Goal: Task Accomplishment & Management: Complete application form

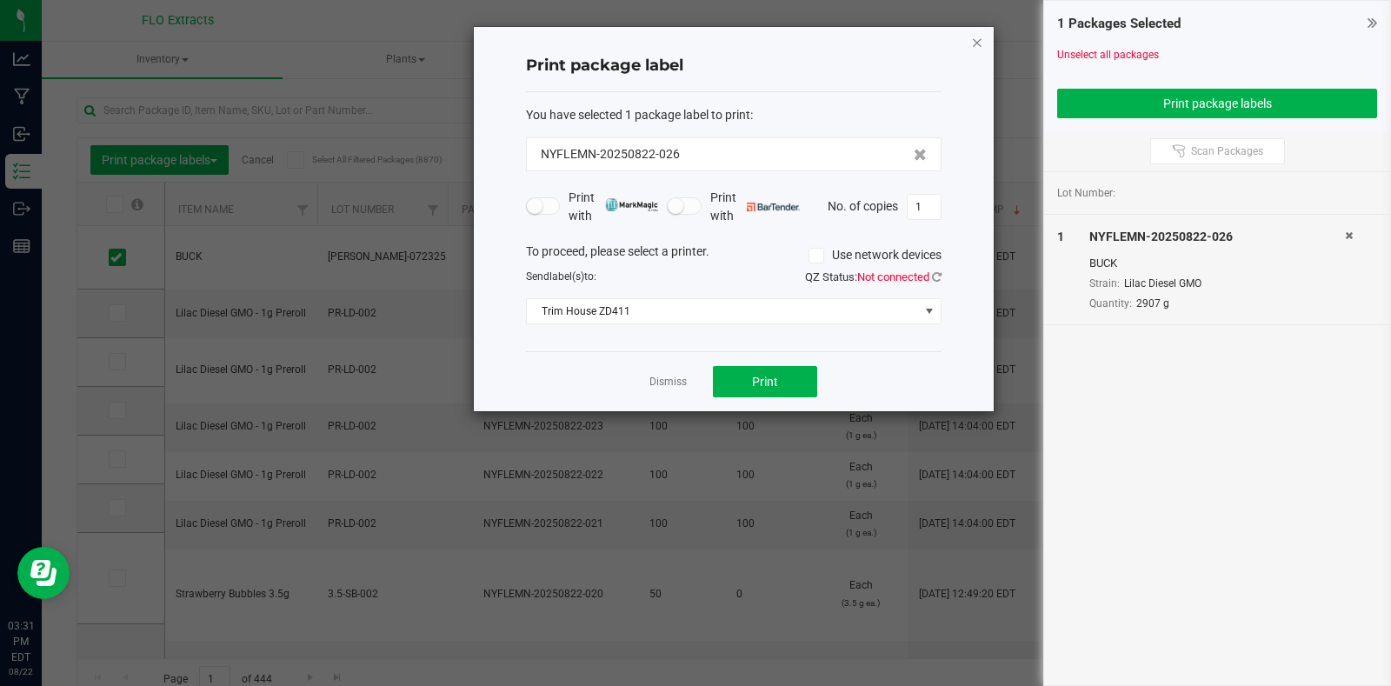
click at [977, 48] on icon "button" at bounding box center [977, 41] width 12 height 21
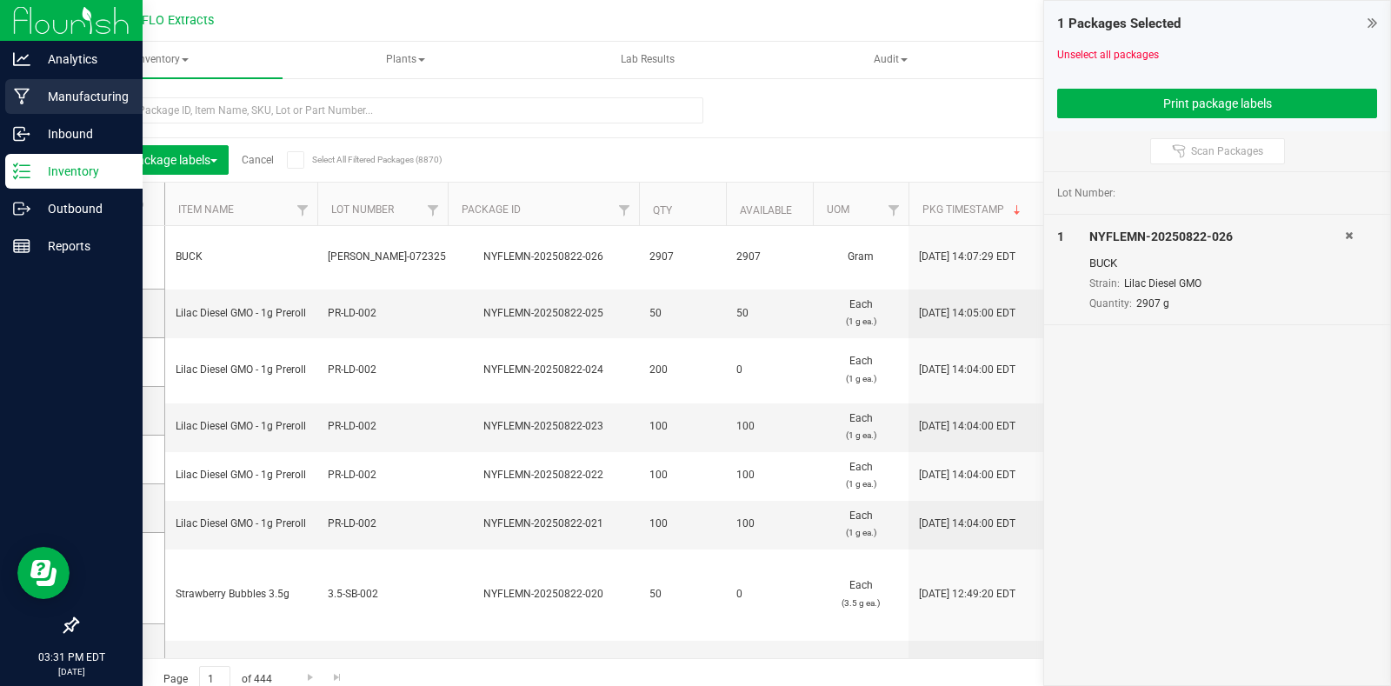
click at [83, 91] on p "Manufacturing" at bounding box center [82, 96] width 104 height 21
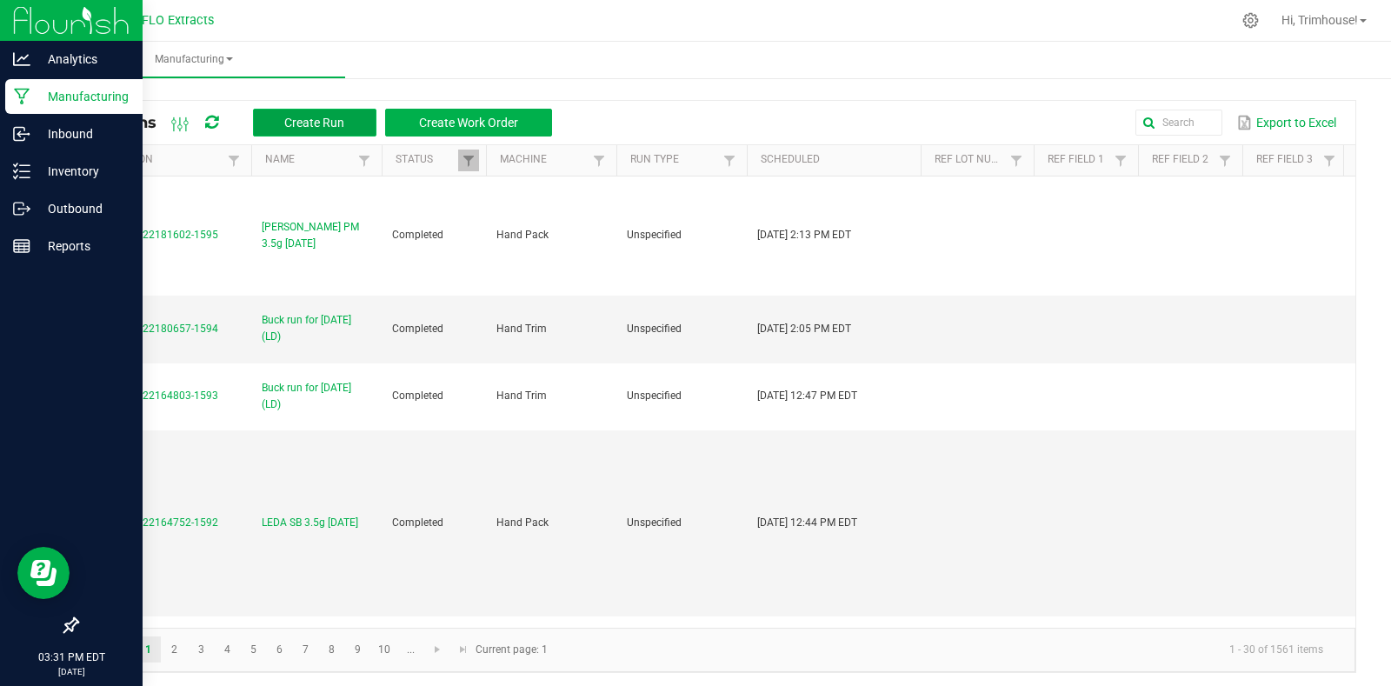
click at [316, 123] on span "Create Run" at bounding box center [314, 123] width 60 height 14
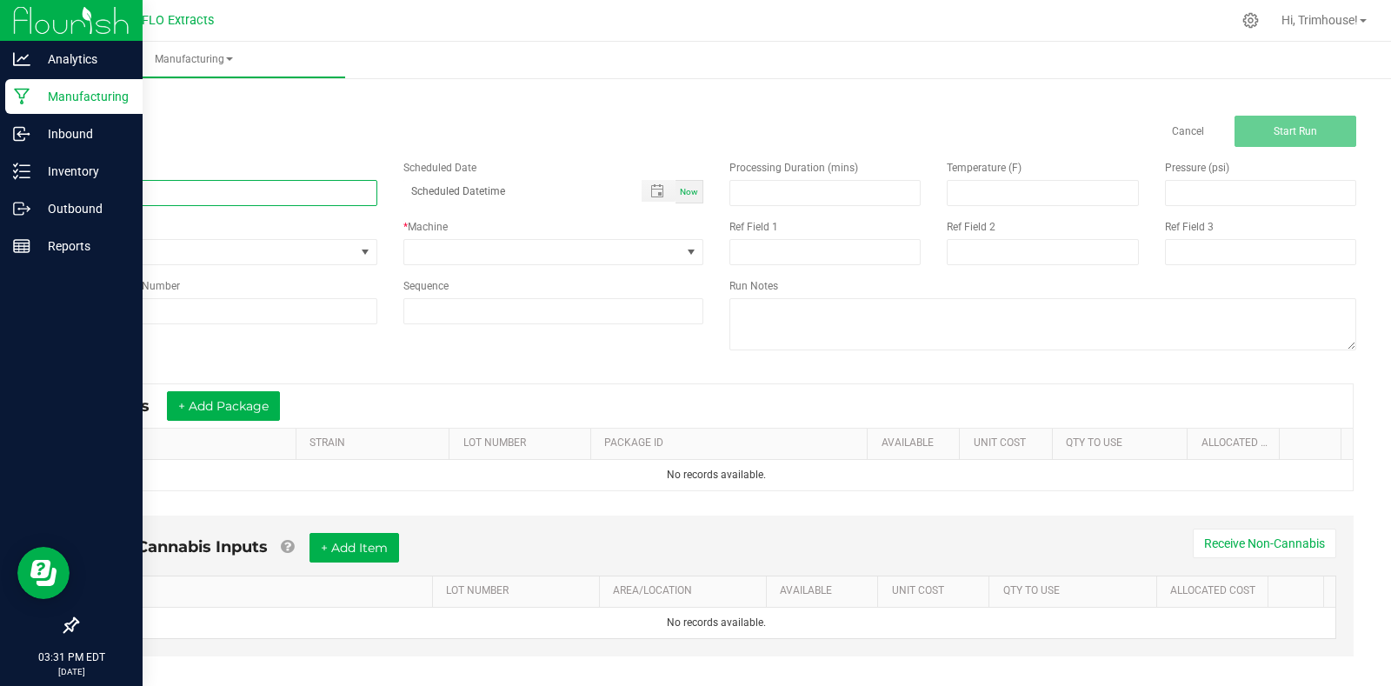
click at [224, 201] on input at bounding box center [227, 193] width 301 height 26
type input "Buck run for [DATE] (GS)"
click at [681, 190] on span "Now" at bounding box center [689, 192] width 18 height 10
type input "[DATE] 3:32 PM"
click at [562, 250] on span at bounding box center [542, 252] width 277 height 24
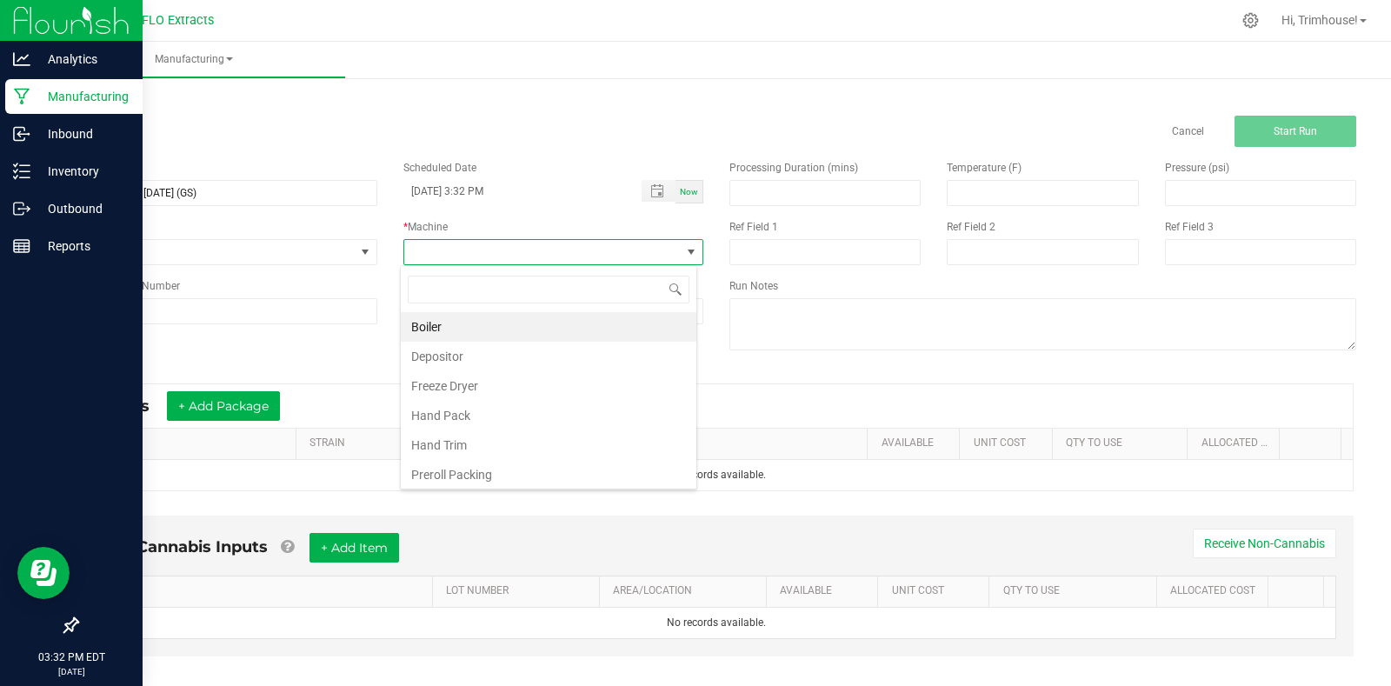
scroll to position [26, 297]
type input "trim"
click at [507, 329] on li "Hand Trim" at bounding box center [549, 327] width 296 height 30
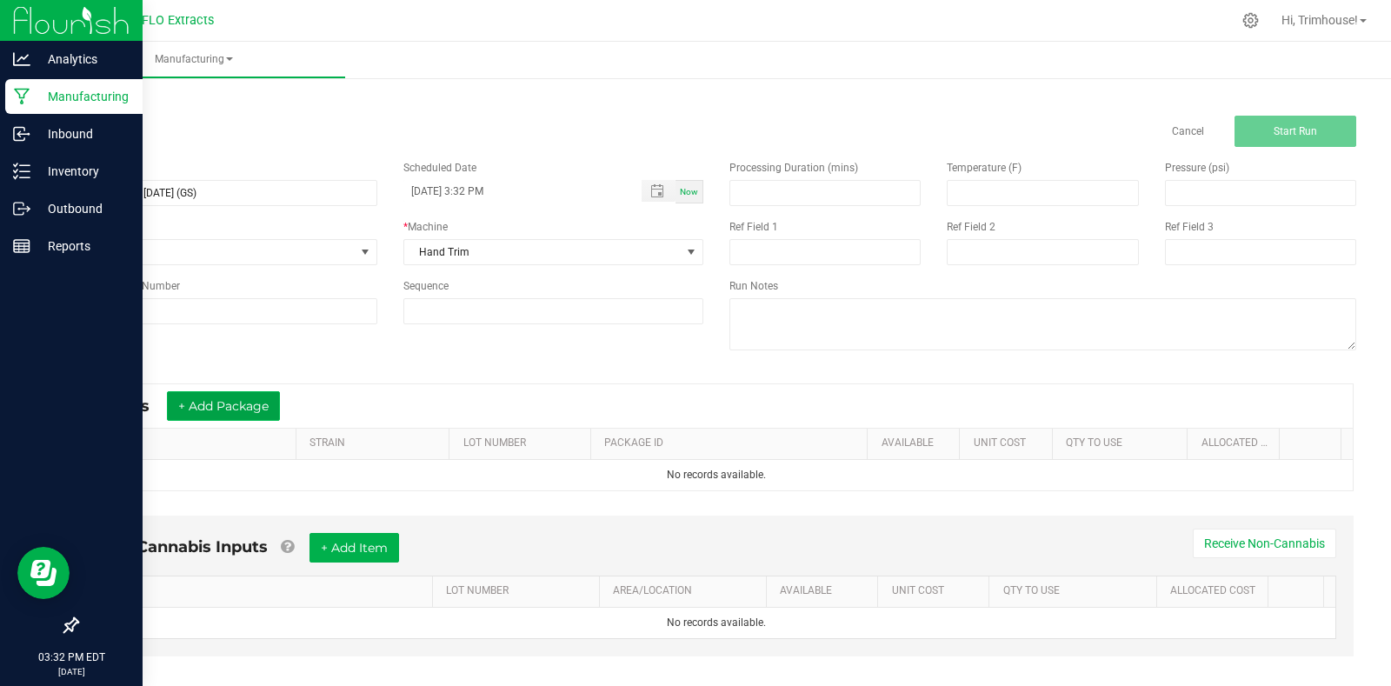
click at [256, 404] on button "+ Add Package" at bounding box center [223, 406] width 113 height 30
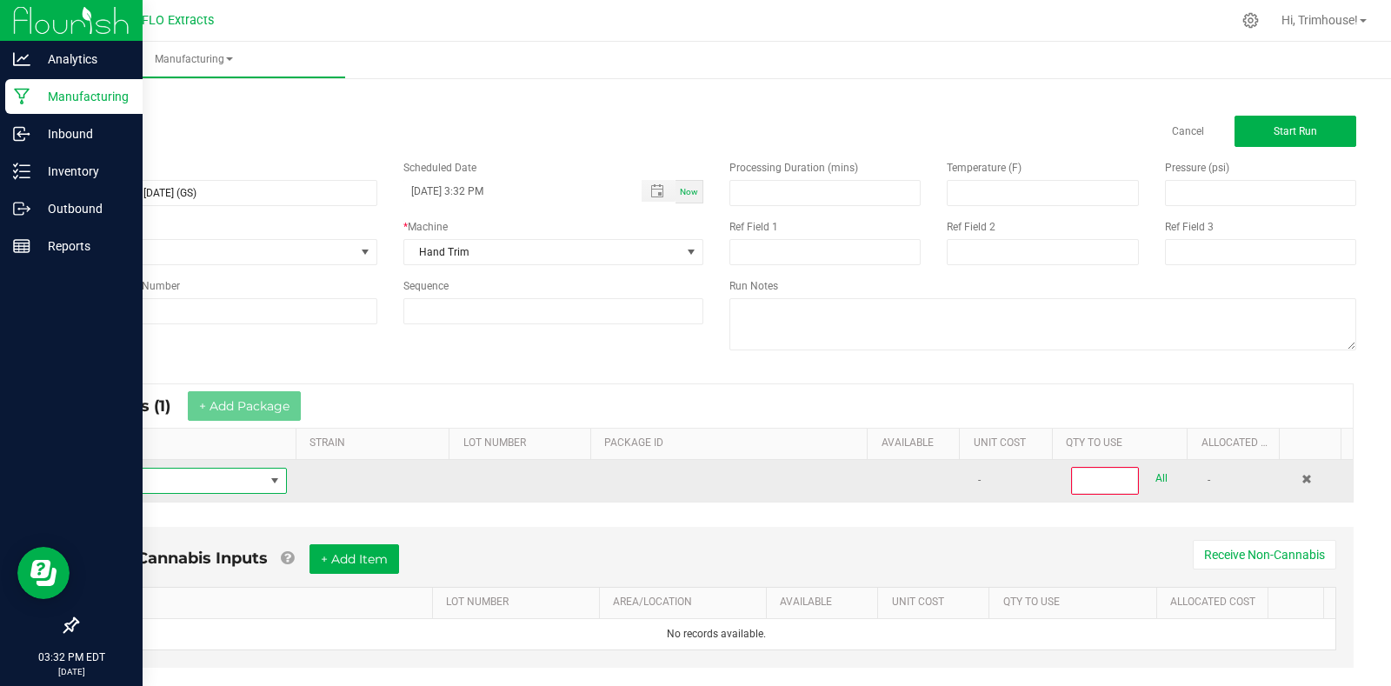
click at [270, 476] on span "NO DATA FOUND" at bounding box center [275, 481] width 14 height 14
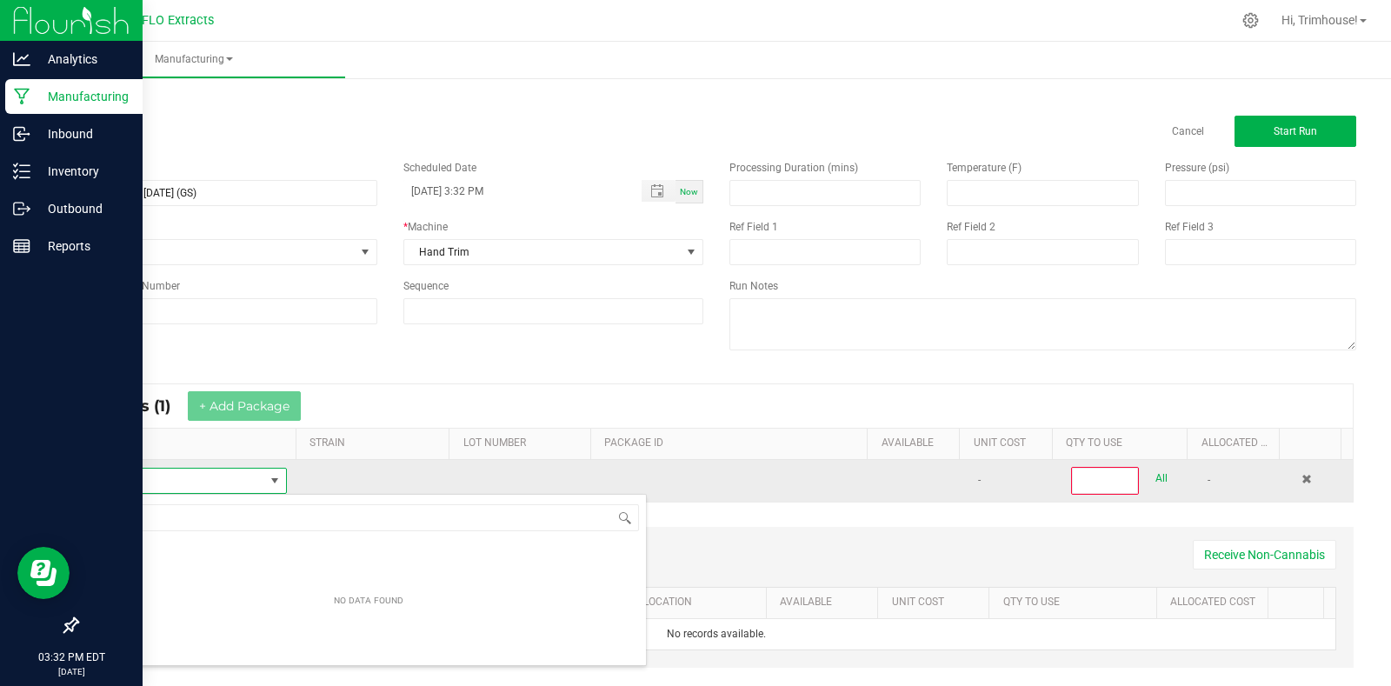
scroll to position [26, 190]
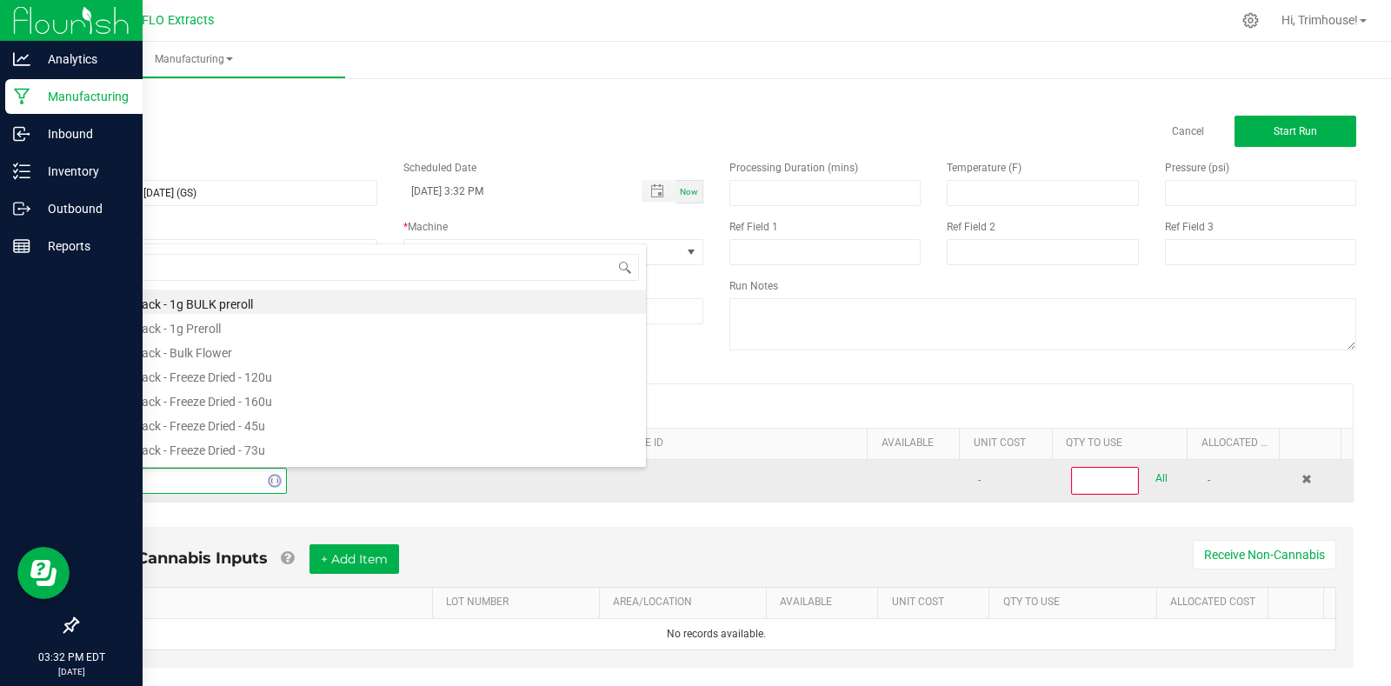
type input "harv"
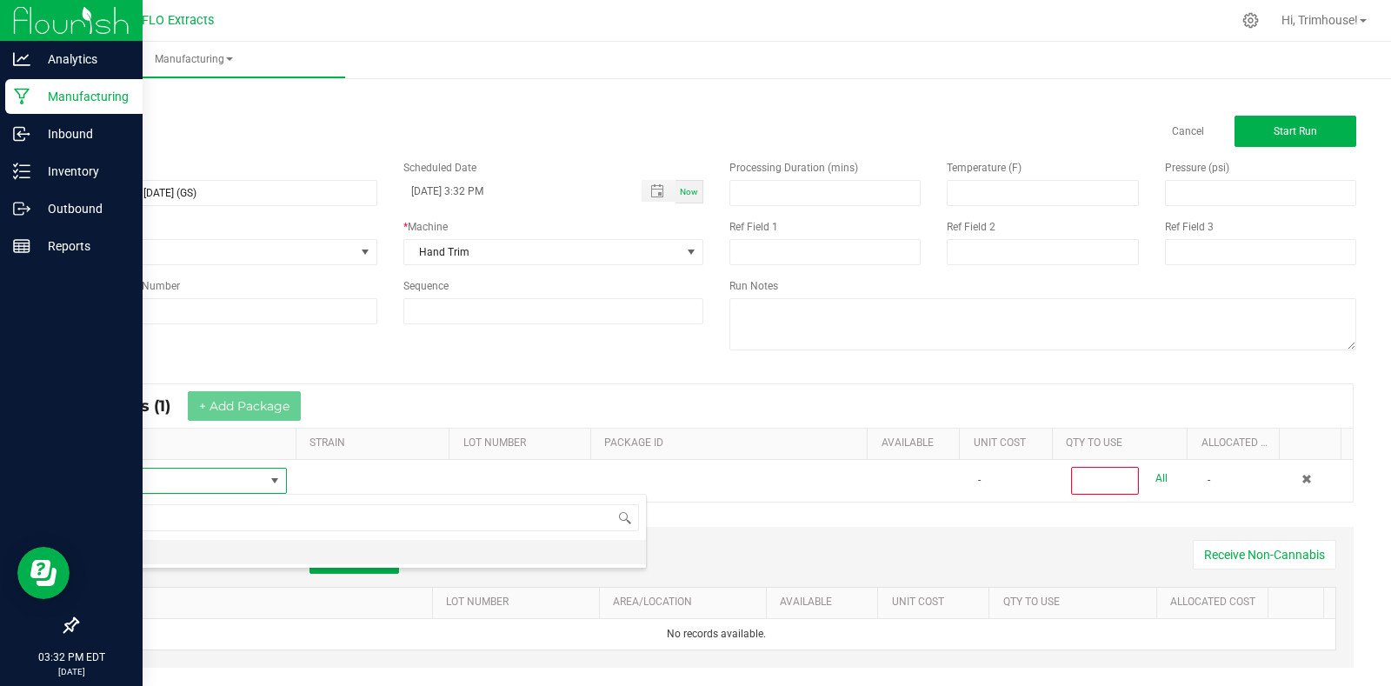
click at [219, 545] on li "HARV" at bounding box center [368, 552] width 555 height 24
type input "0"
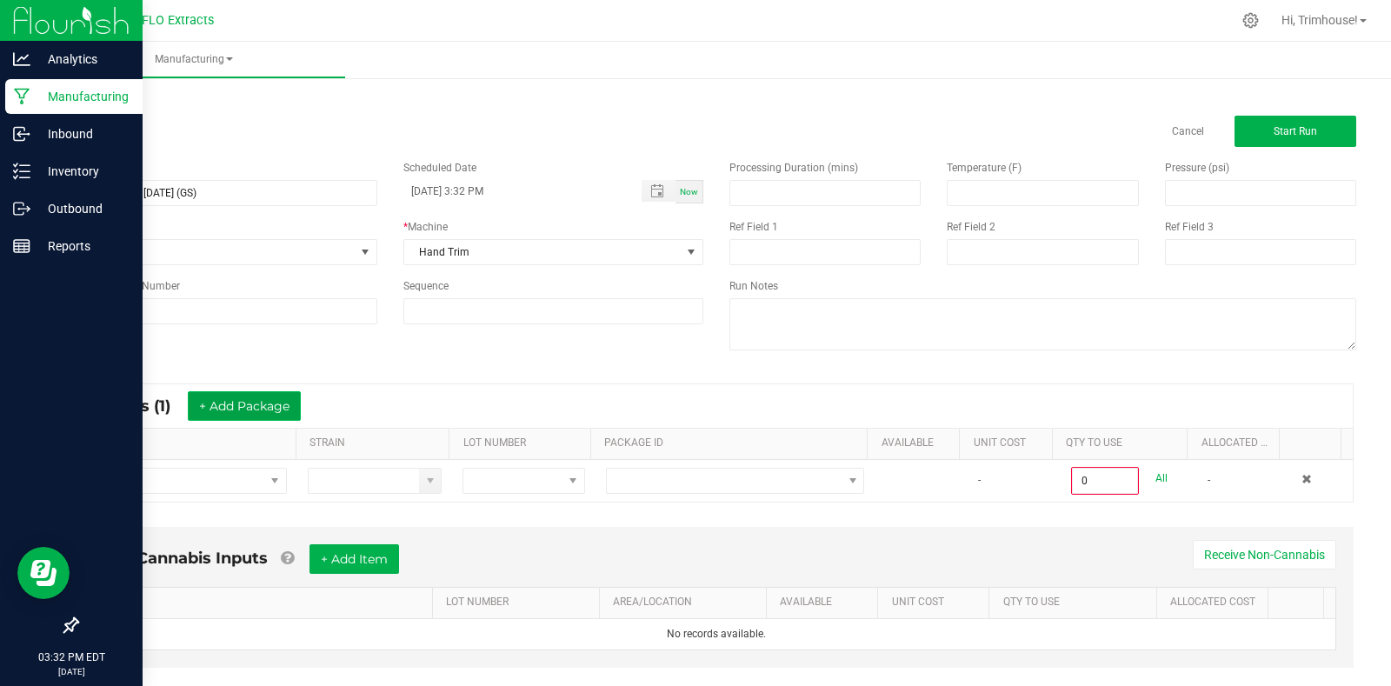
click at [260, 405] on button "+ Add Package" at bounding box center [244, 406] width 113 height 30
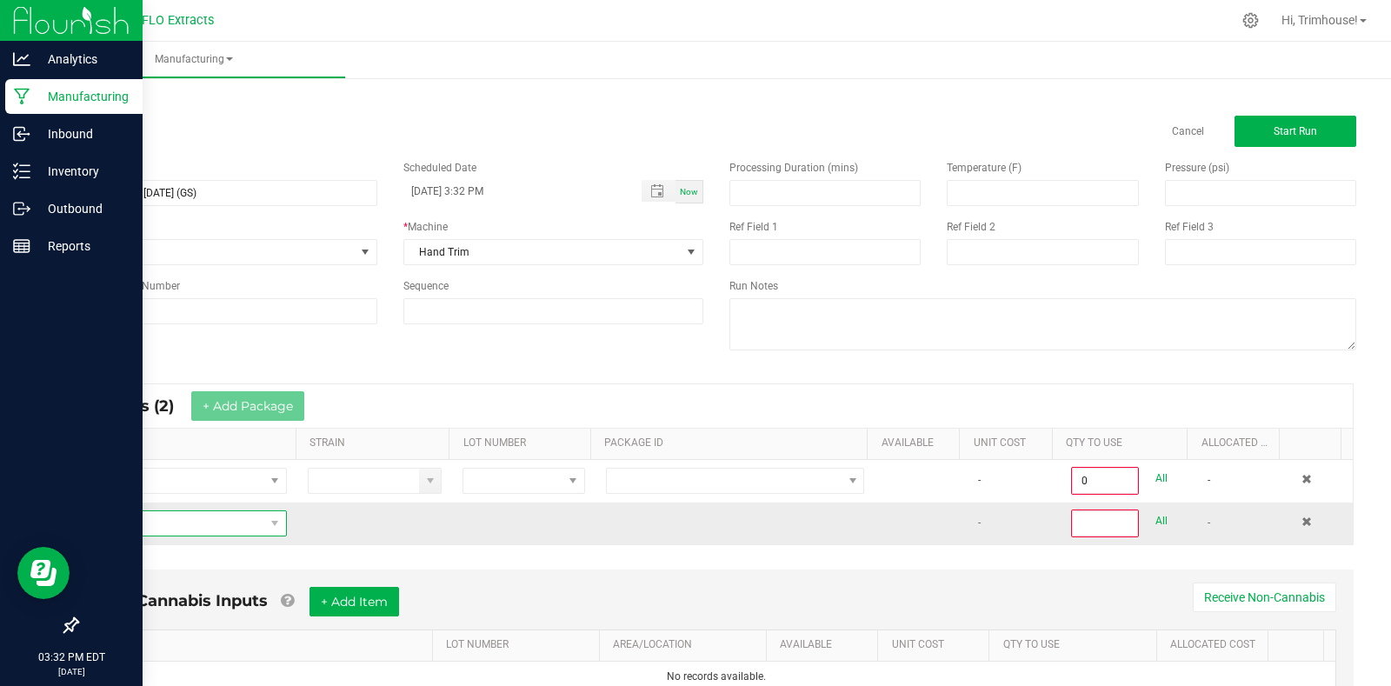
click at [235, 528] on span "NO DATA FOUND" at bounding box center [177, 523] width 173 height 24
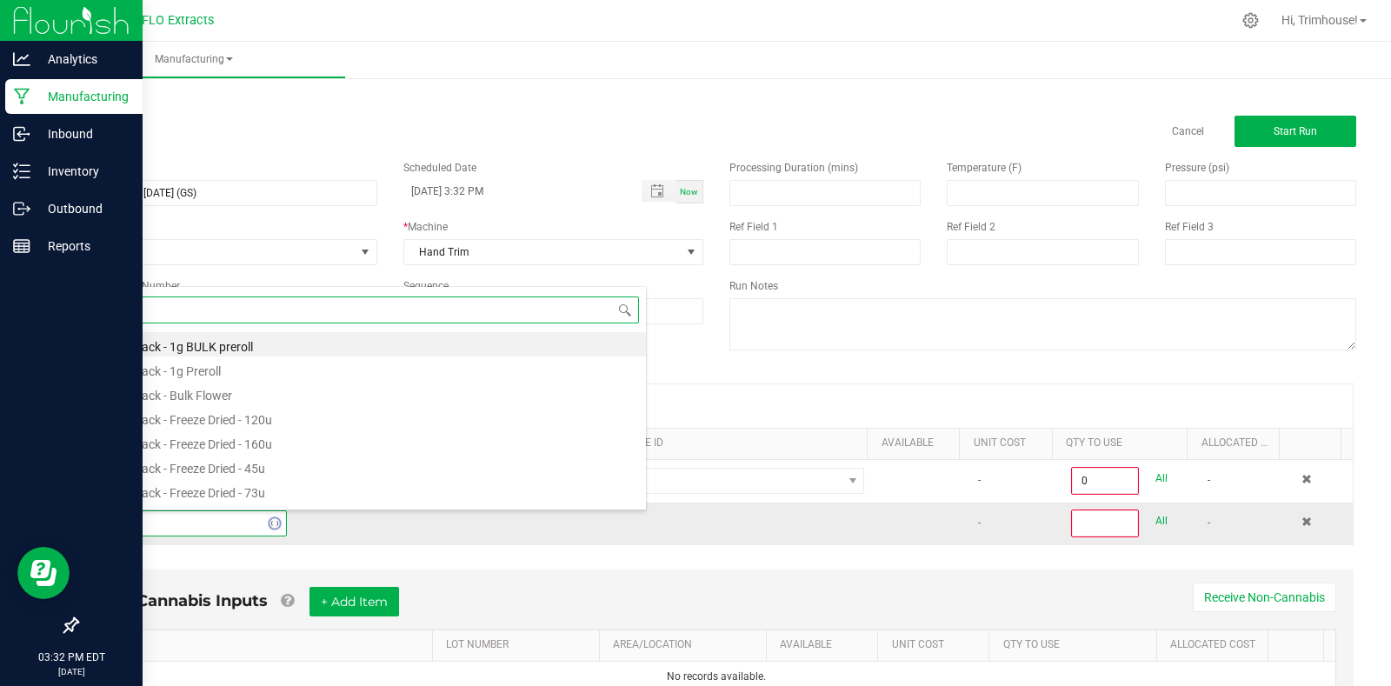
type input "harv"
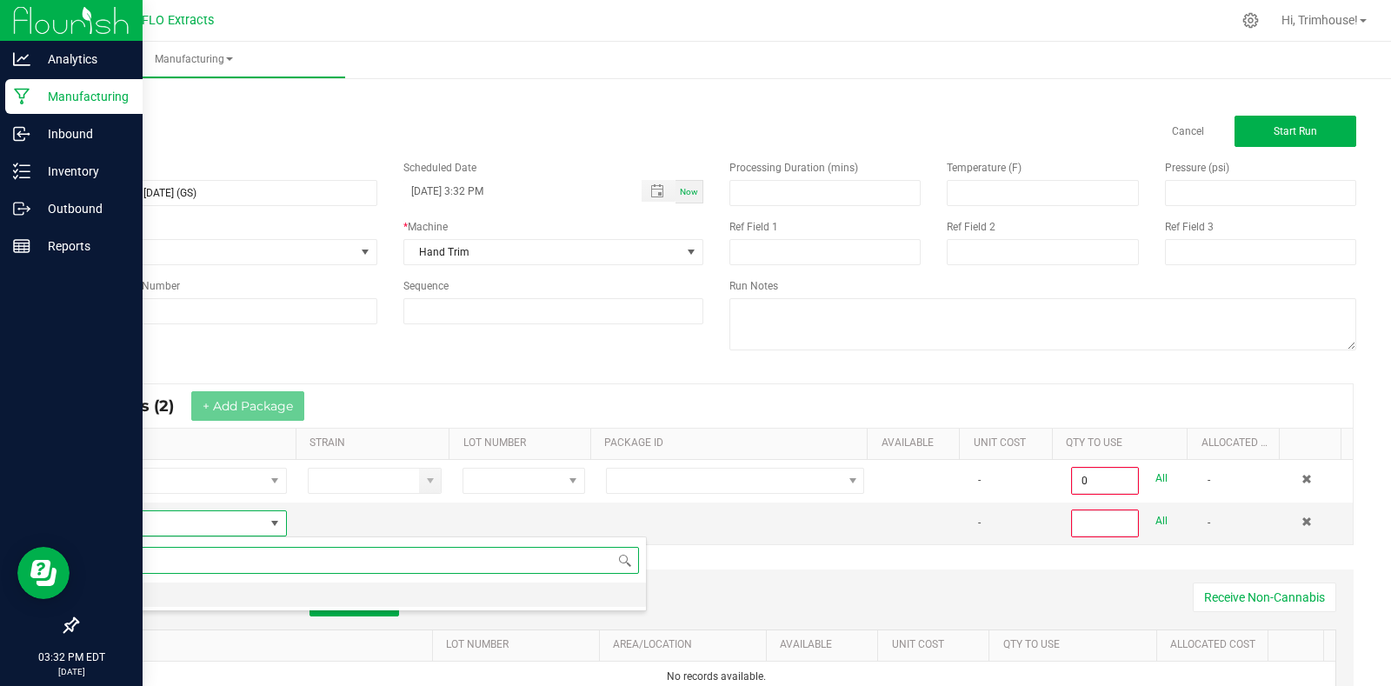
click at [217, 597] on li "HARV" at bounding box center [368, 594] width 555 height 24
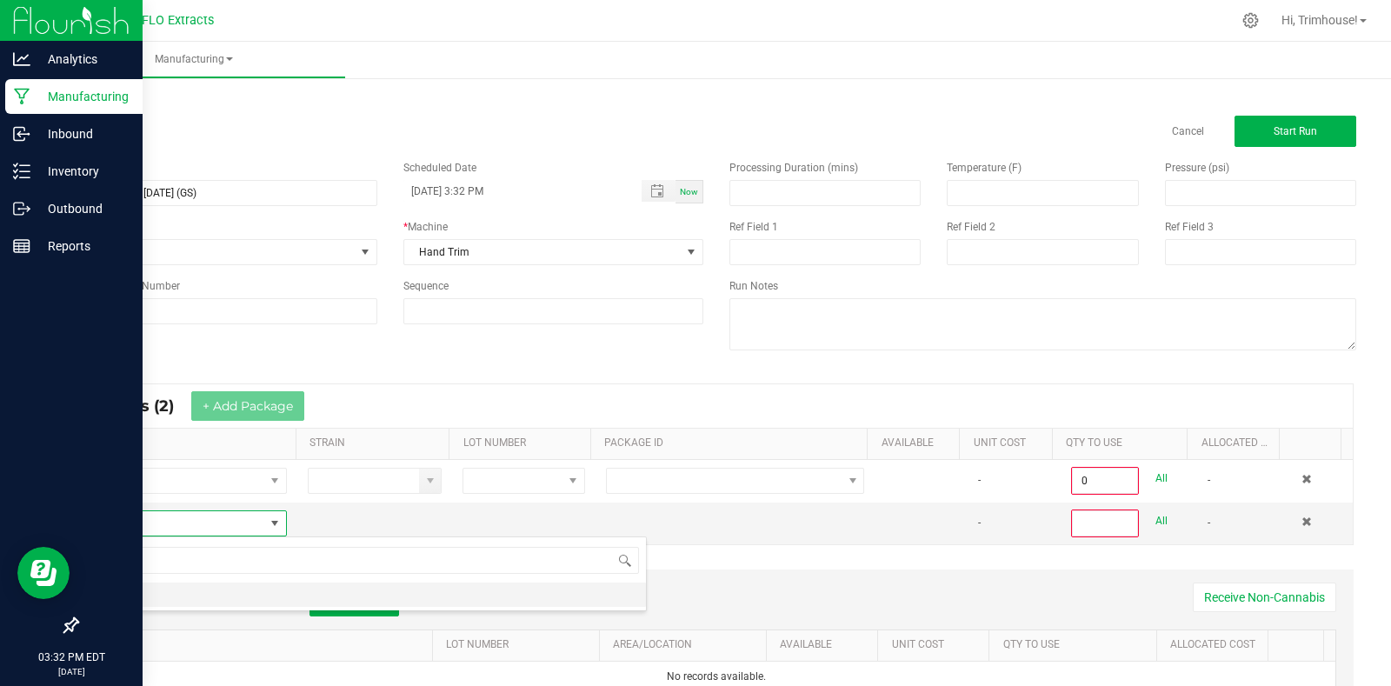
type input "0"
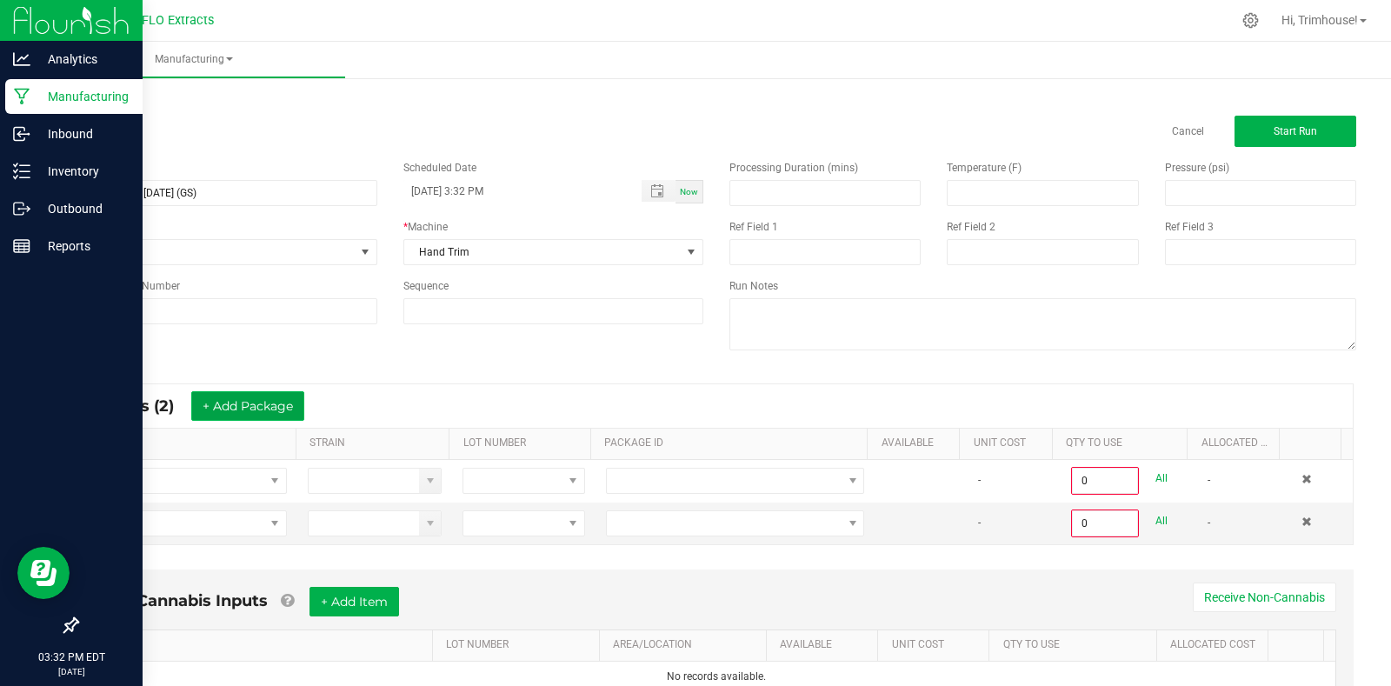
click at [241, 406] on button "+ Add Package" at bounding box center [247, 406] width 113 height 30
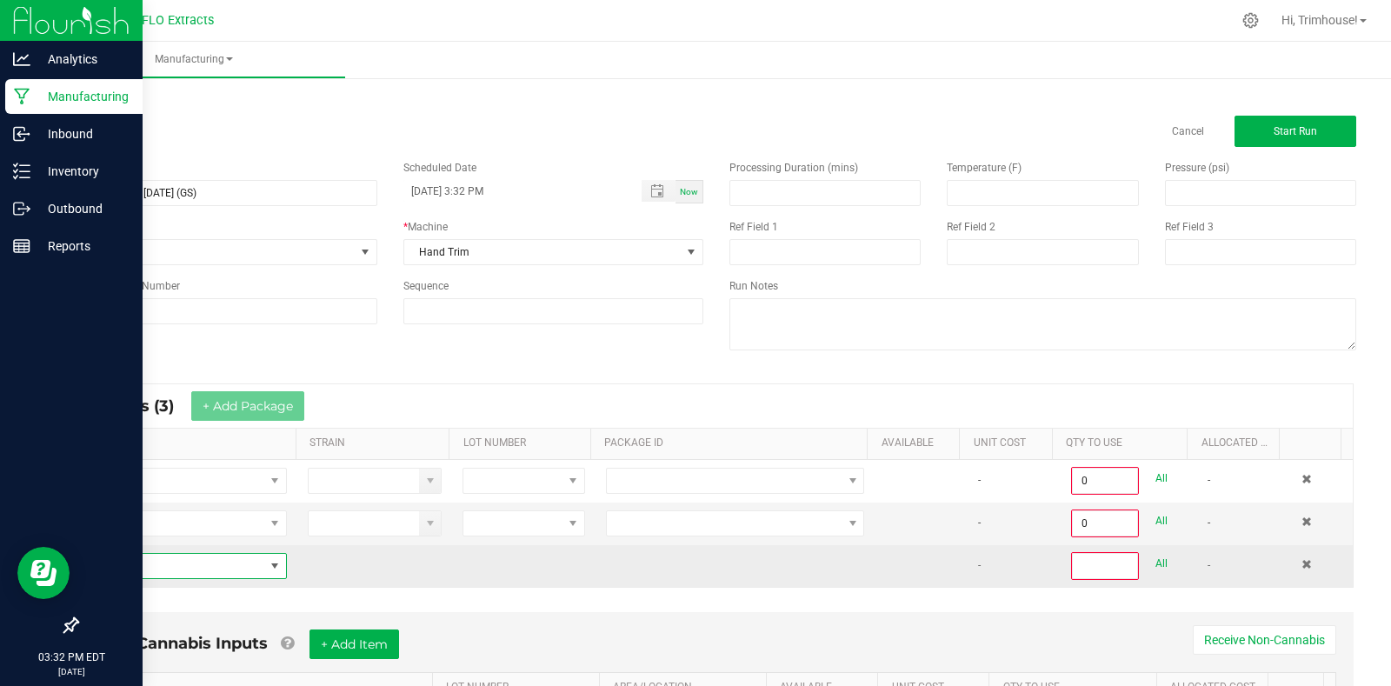
click at [268, 564] on span "NO DATA FOUND" at bounding box center [275, 566] width 14 height 14
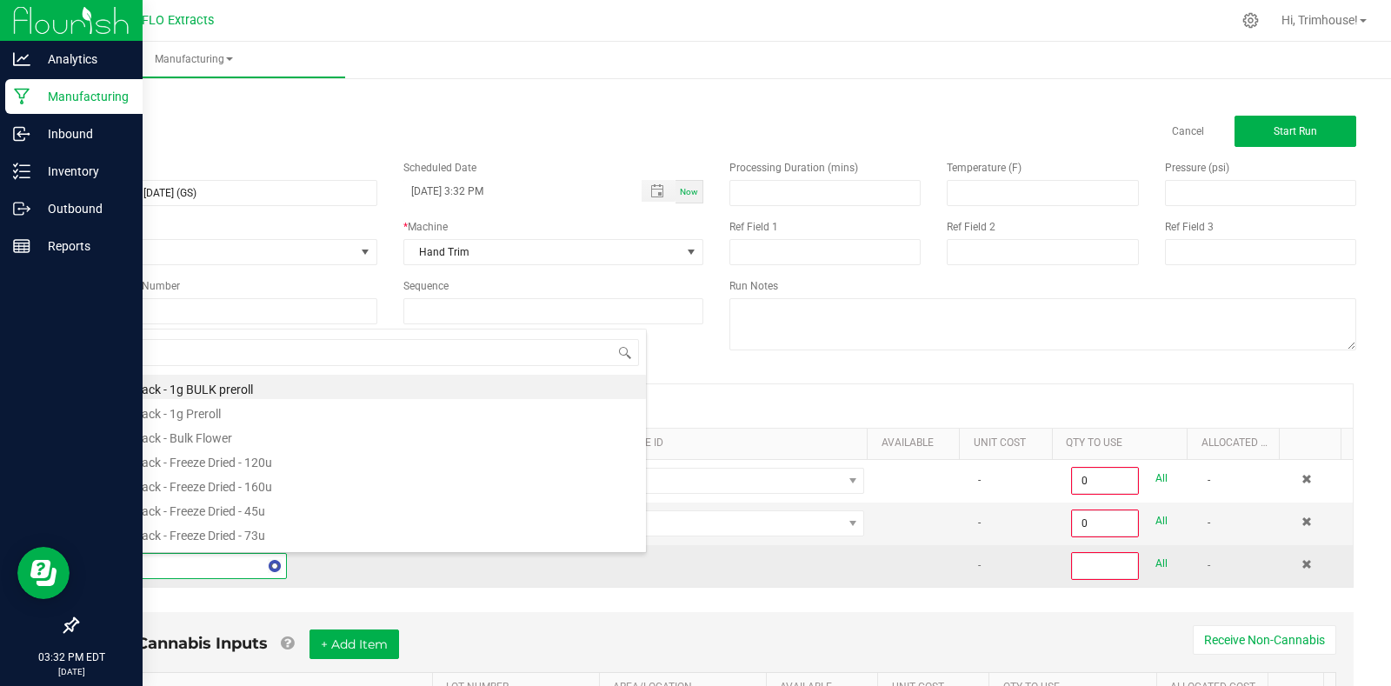
type input "harv"
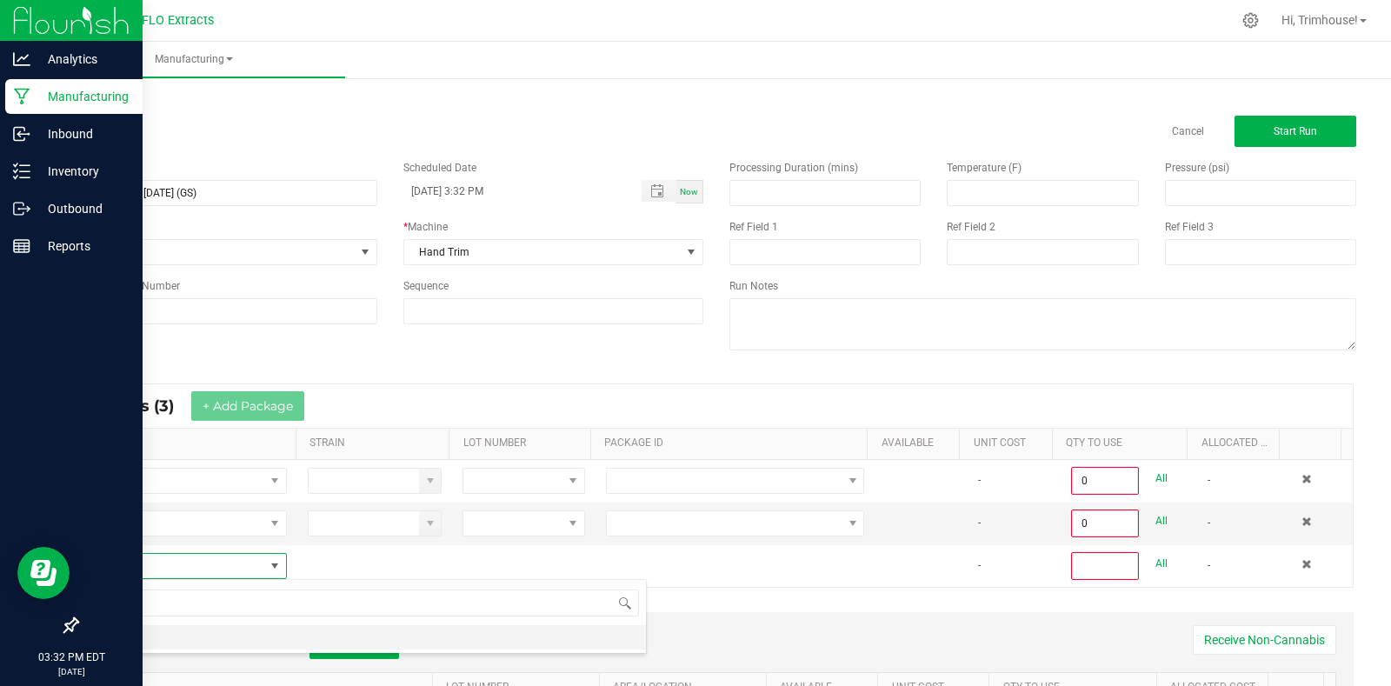
click at [232, 636] on li "HARV" at bounding box center [368, 637] width 555 height 24
type input "0"
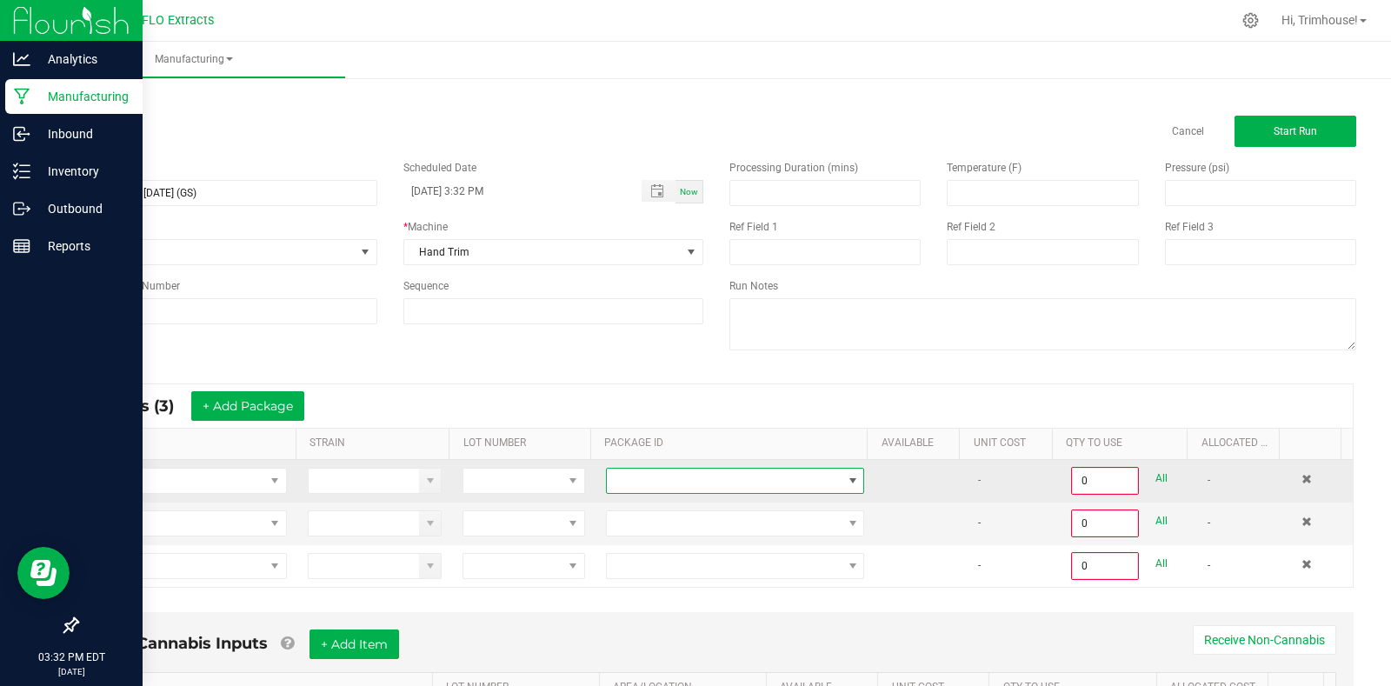
click at [846, 478] on span at bounding box center [853, 481] width 14 height 14
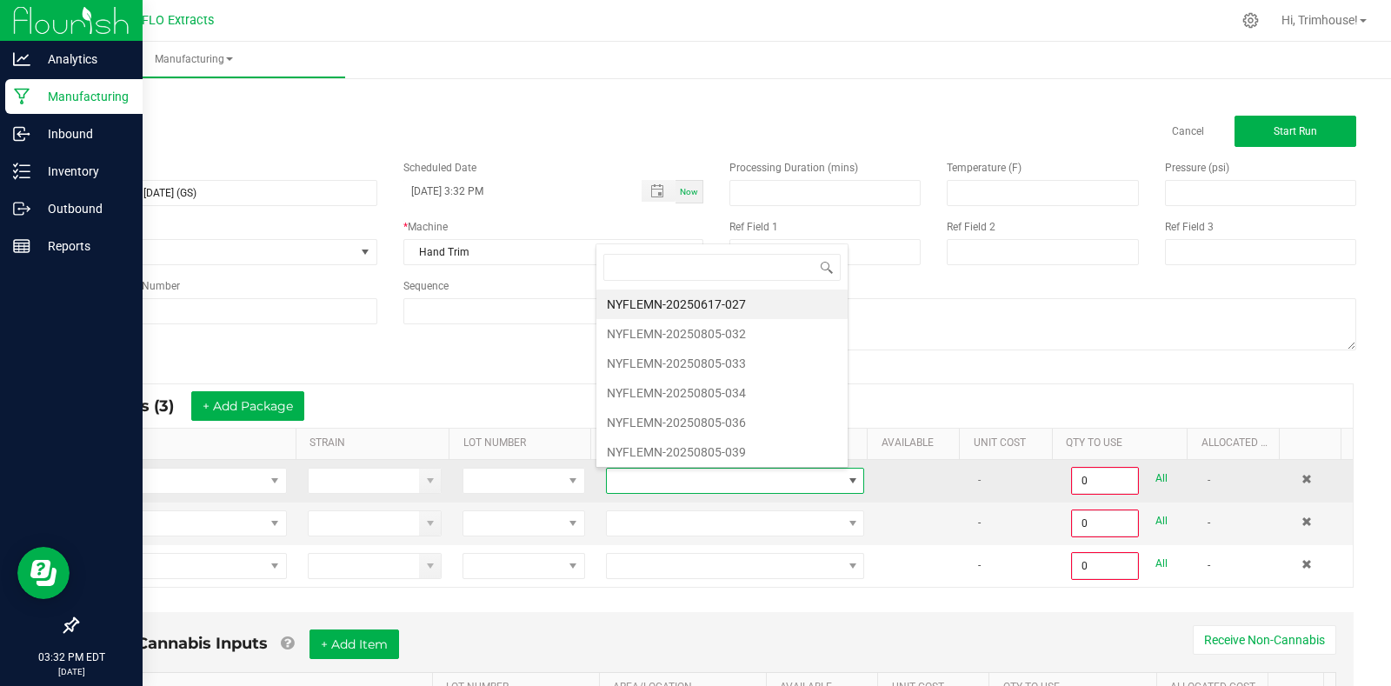
scroll to position [26, 250]
type input "805-069"
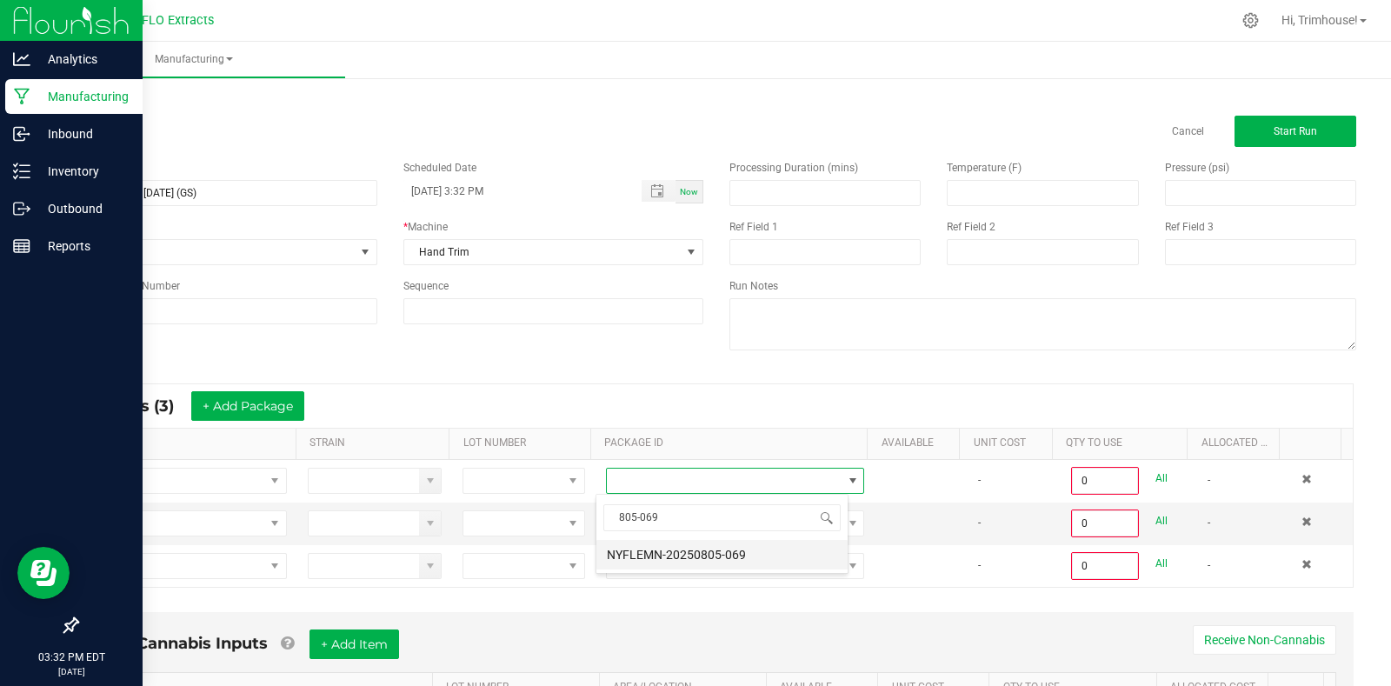
click at [768, 552] on li "NYFLEMN-20250805-069" at bounding box center [721, 555] width 251 height 30
type input "0.0000 g"
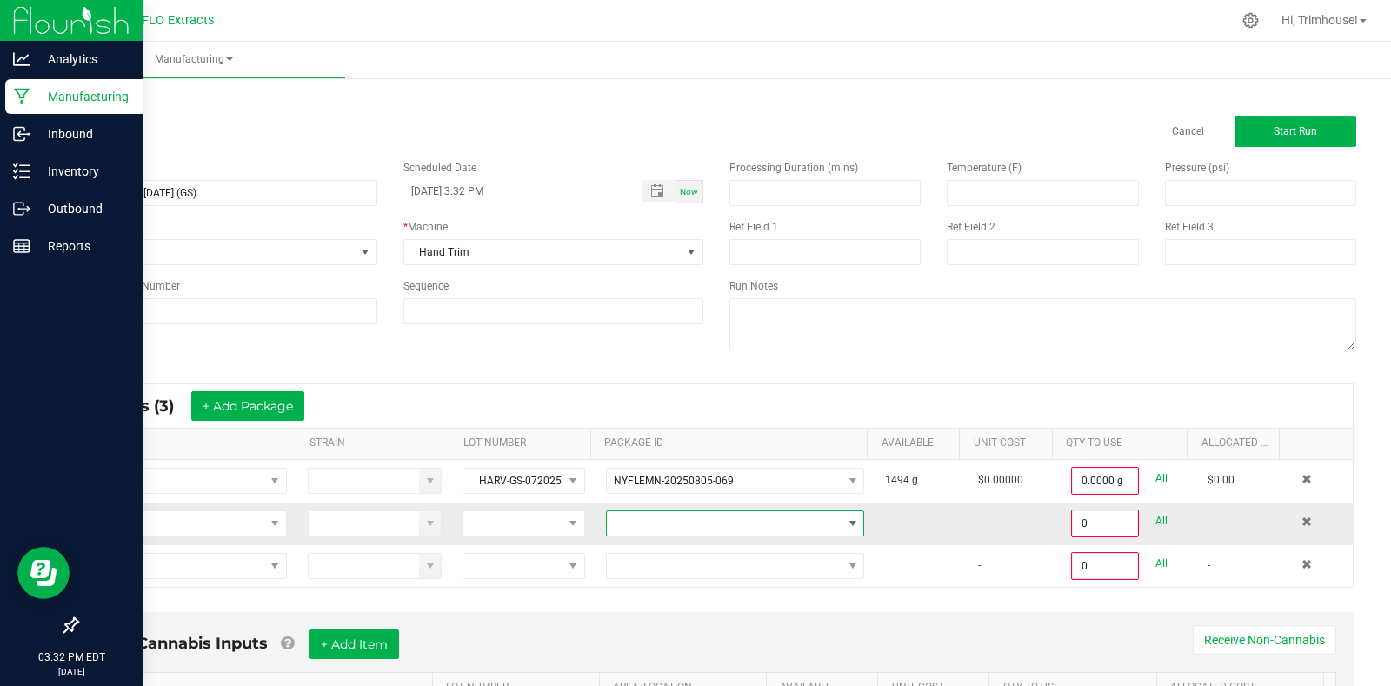
click at [755, 523] on span at bounding box center [724, 523] width 235 height 24
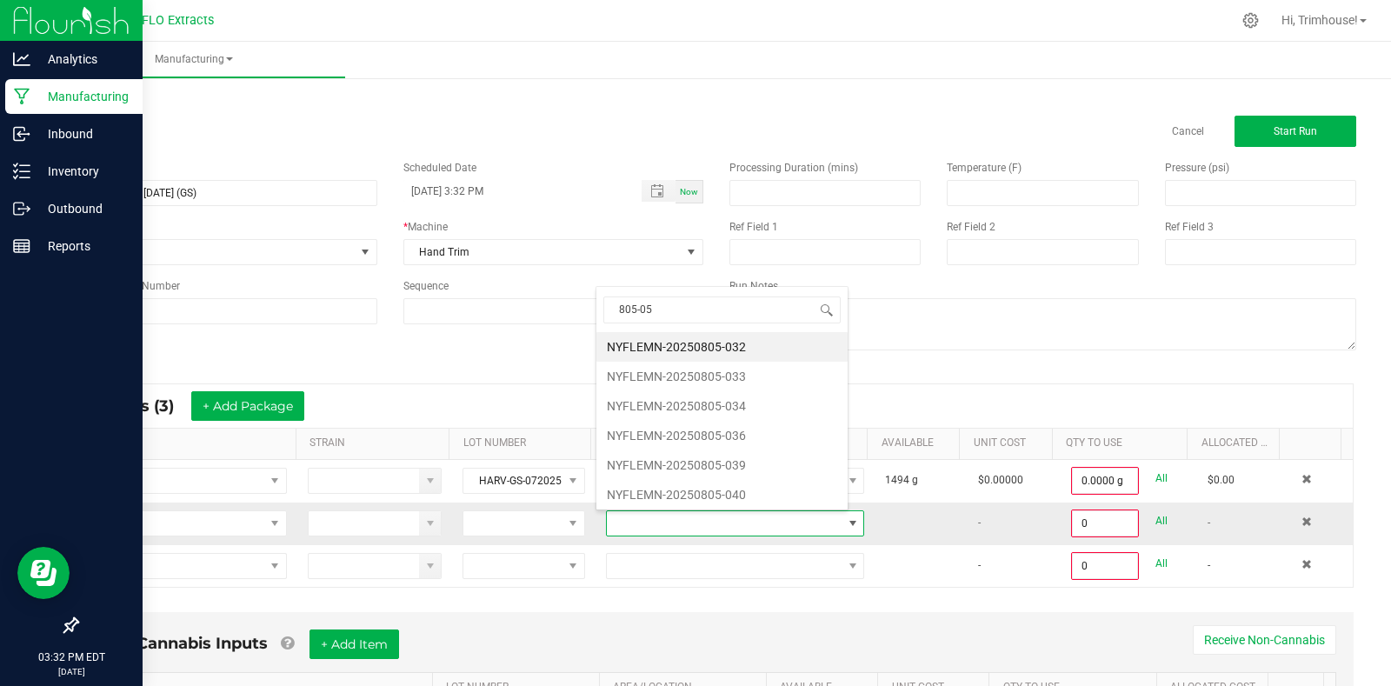
type input "805-057"
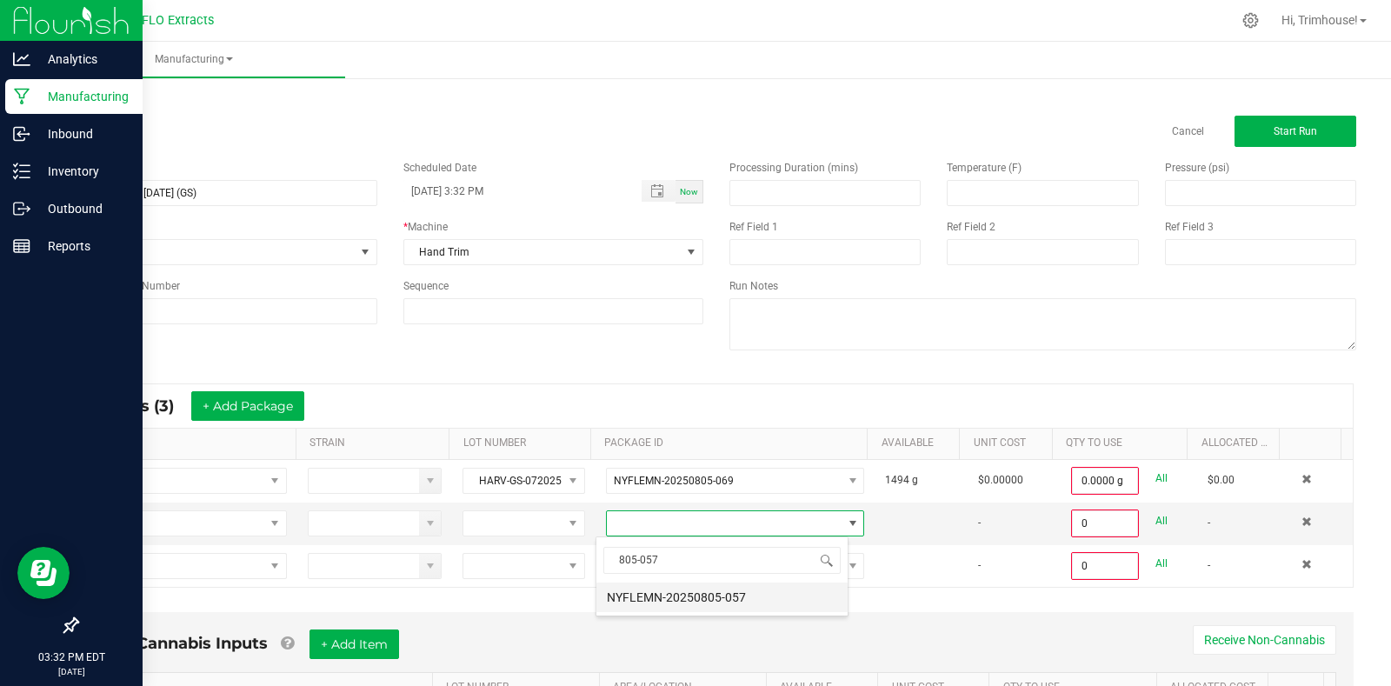
click at [744, 589] on li "NYFLEMN-20250805-057" at bounding box center [721, 597] width 251 height 30
type input "0.0000 g"
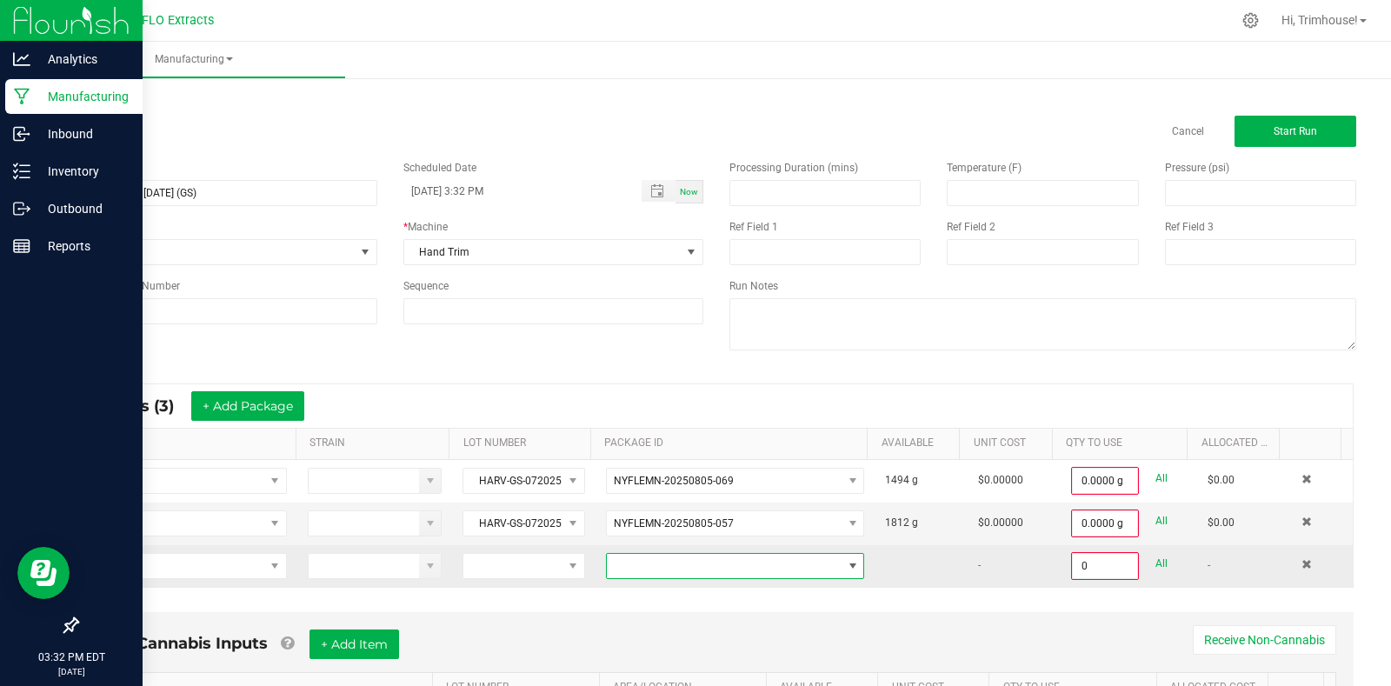
click at [742, 563] on span at bounding box center [724, 566] width 235 height 24
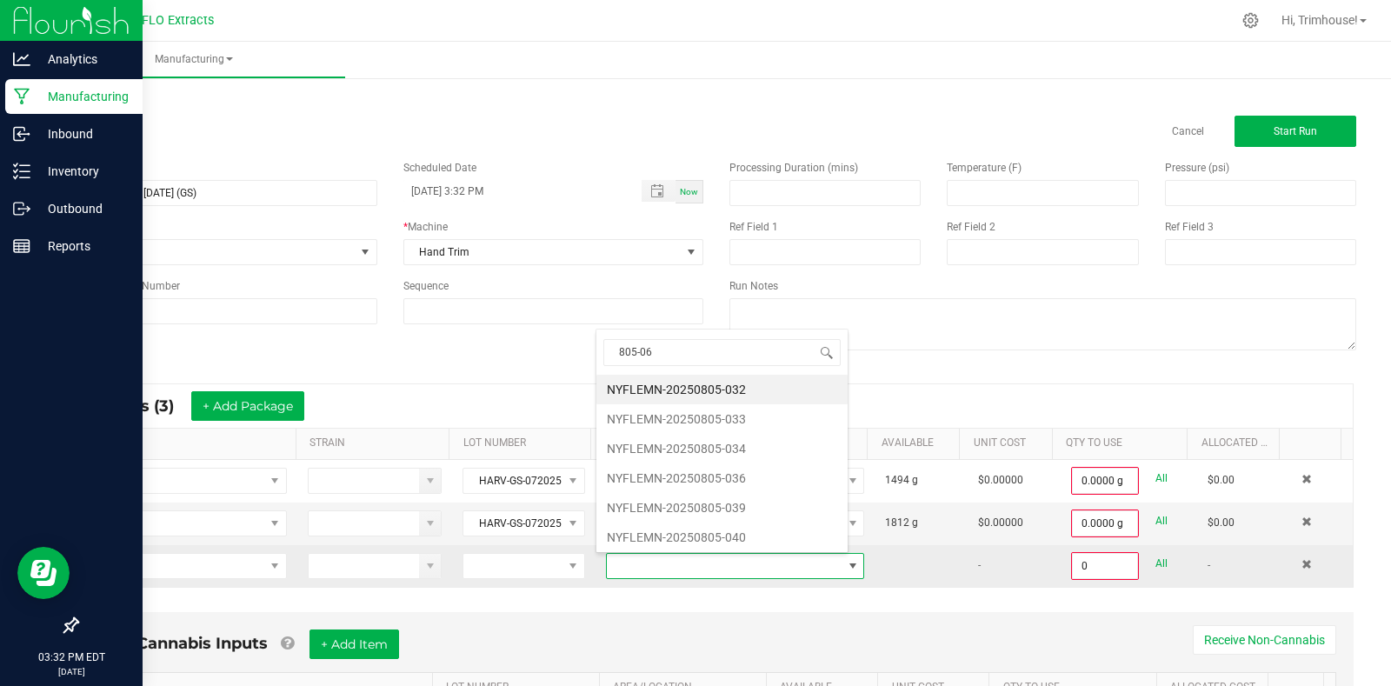
type input "805-068"
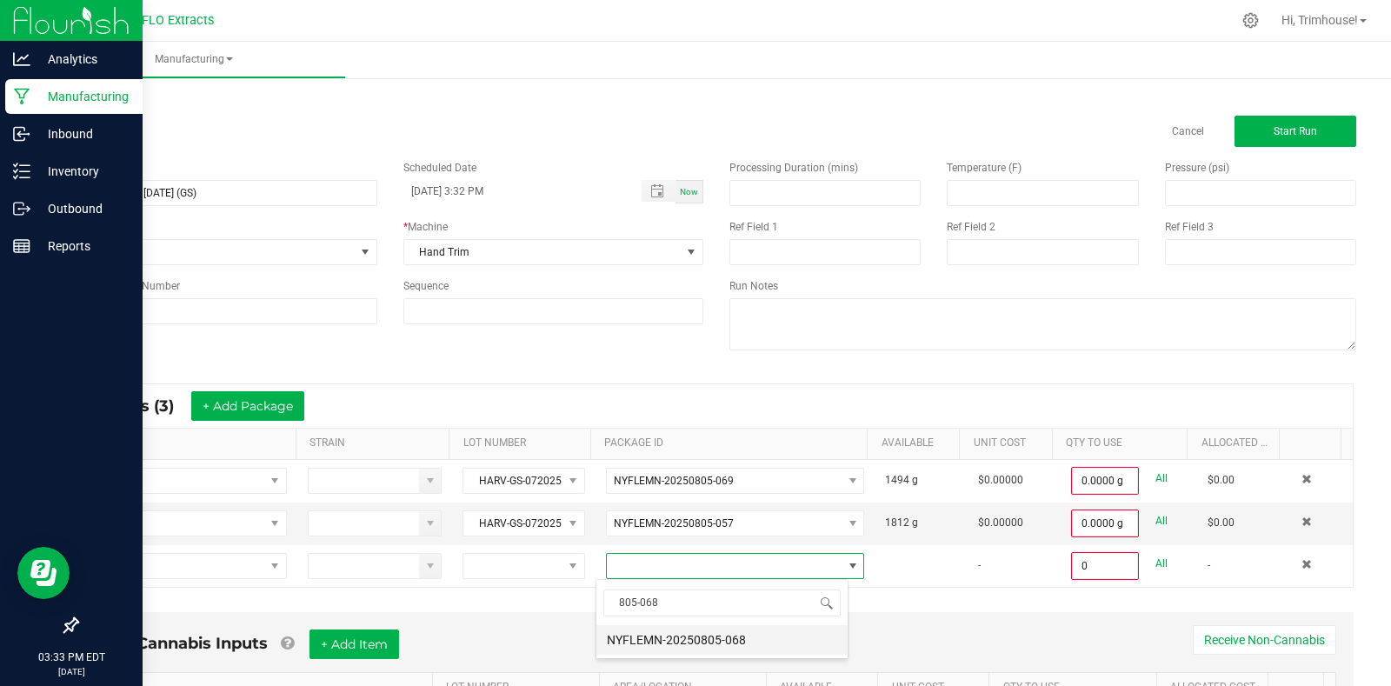
click at [712, 646] on li "NYFLEMN-20250805-068" at bounding box center [721, 640] width 251 height 30
type input "0.0000 g"
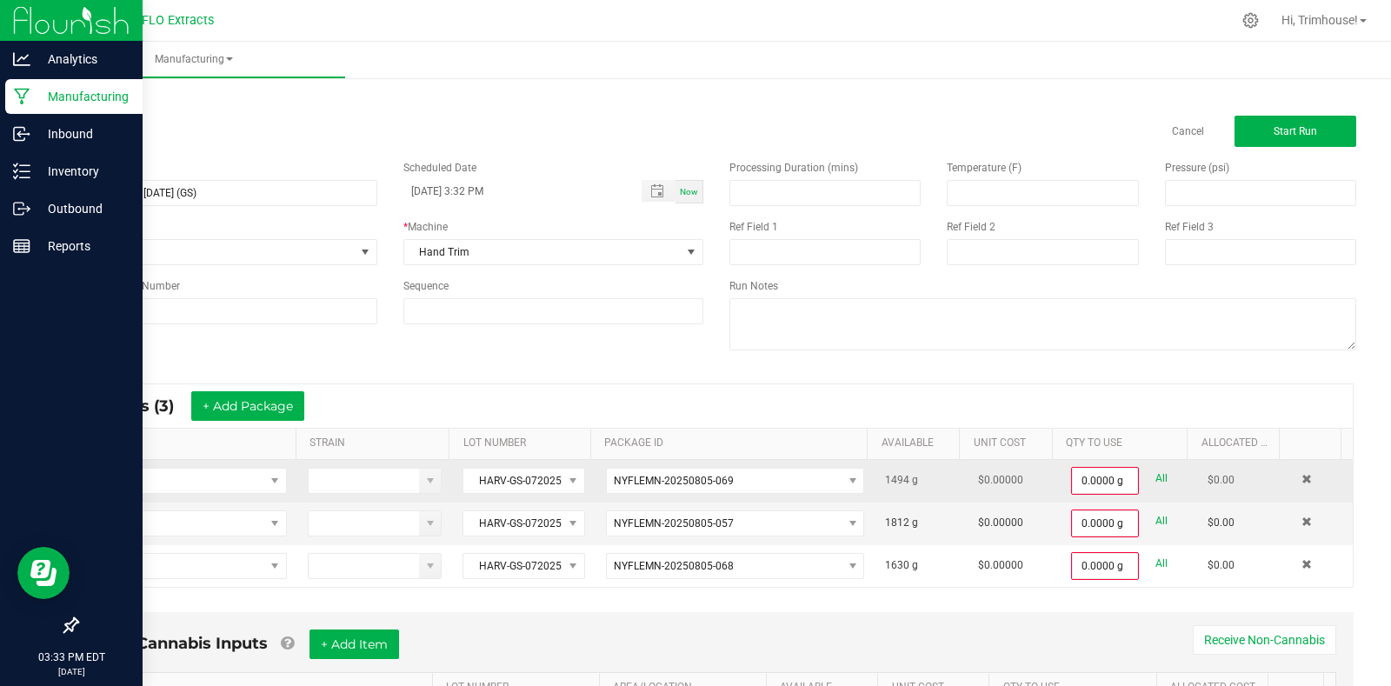
click at [1155, 472] on link "All" at bounding box center [1161, 478] width 12 height 23
type input "1494.0000 g"
click at [1155, 516] on link "All" at bounding box center [1161, 519] width 12 height 23
type input "1812.0000 g"
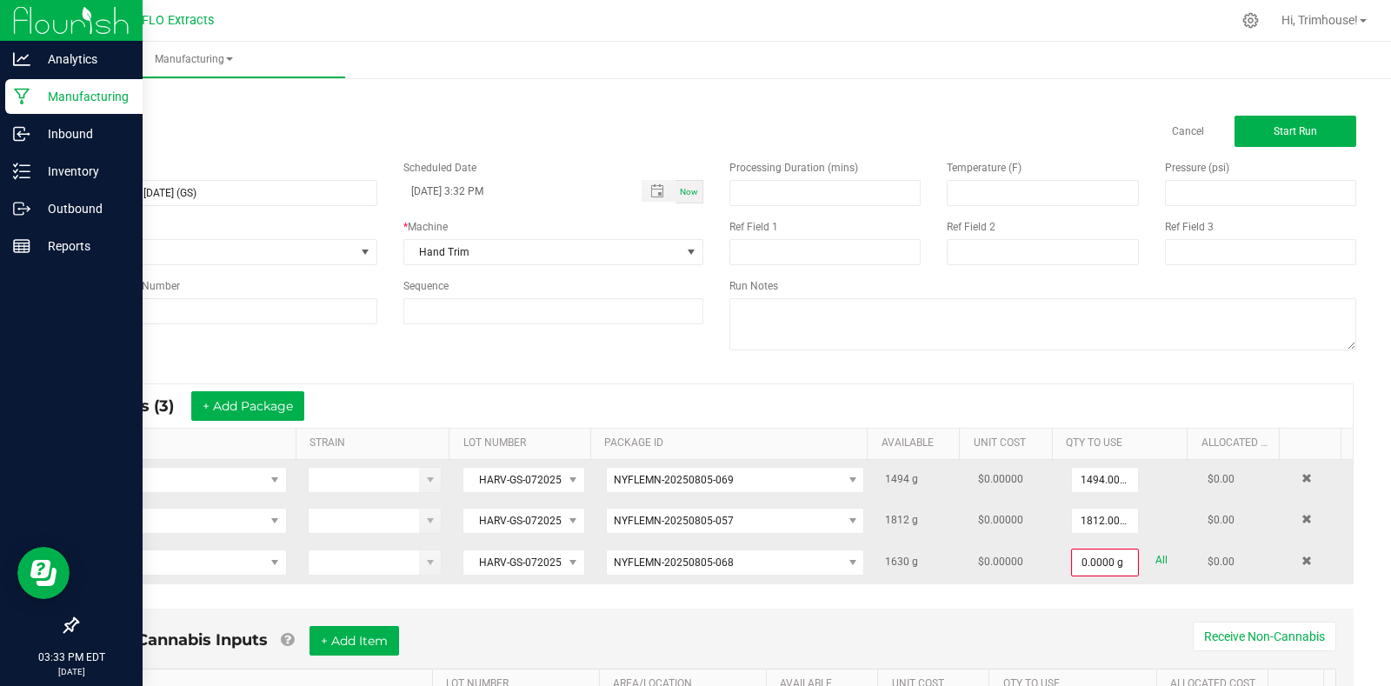
click at [1155, 556] on link "All" at bounding box center [1161, 560] width 12 height 23
type input "1630.0000 g"
click at [1314, 130] on button "Start Run" at bounding box center [1296, 131] width 122 height 31
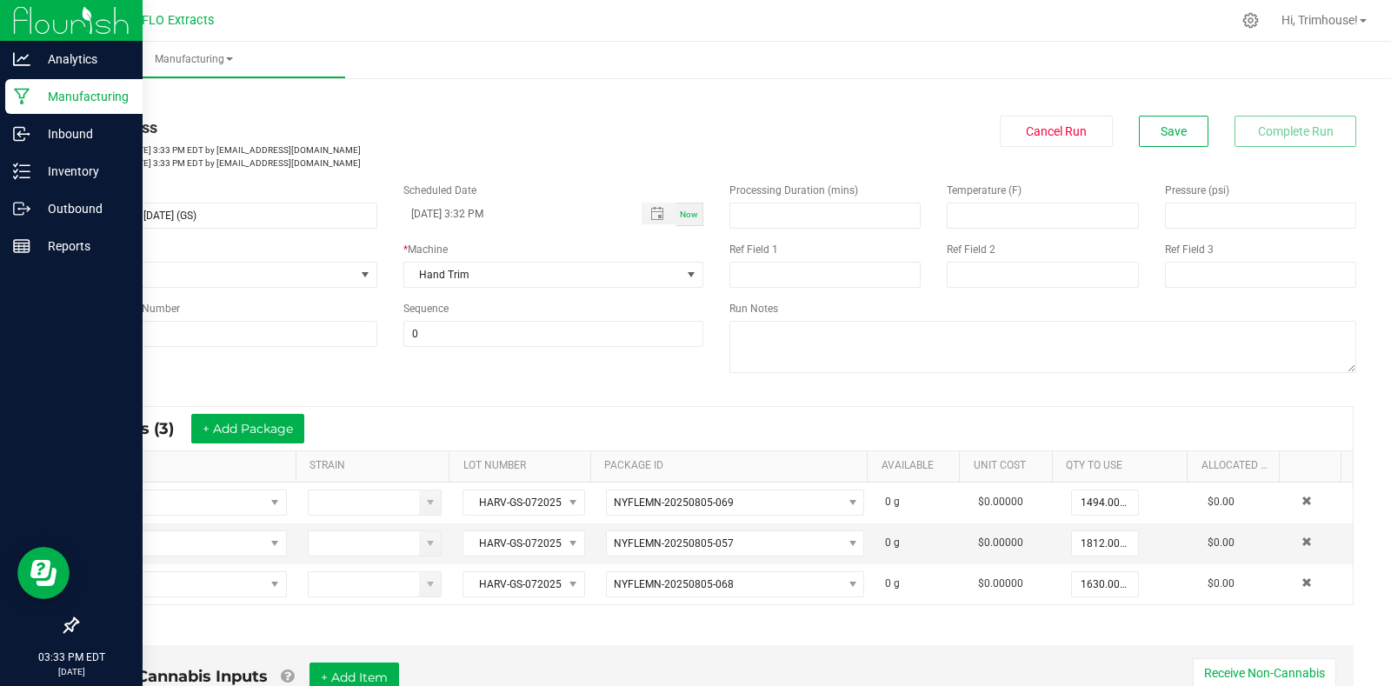
scroll to position [455, 0]
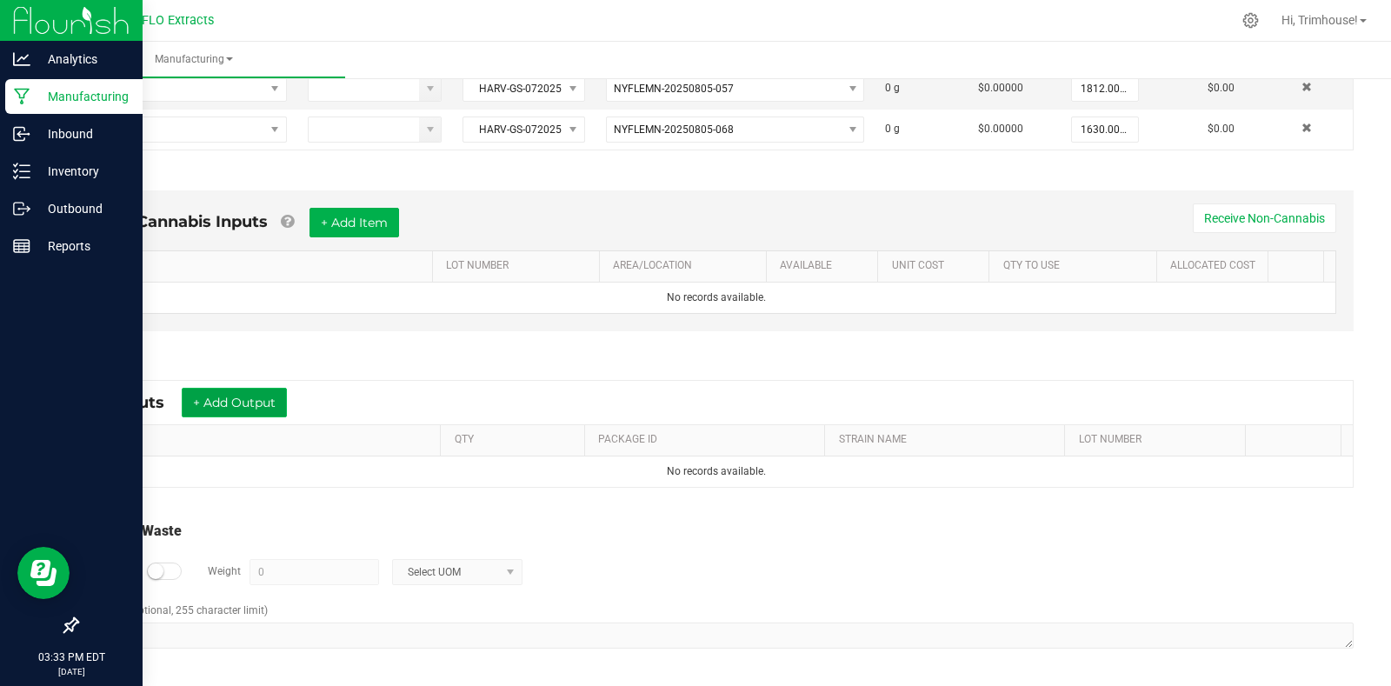
click at [213, 400] on button "+ Add Output" at bounding box center [234, 403] width 105 height 30
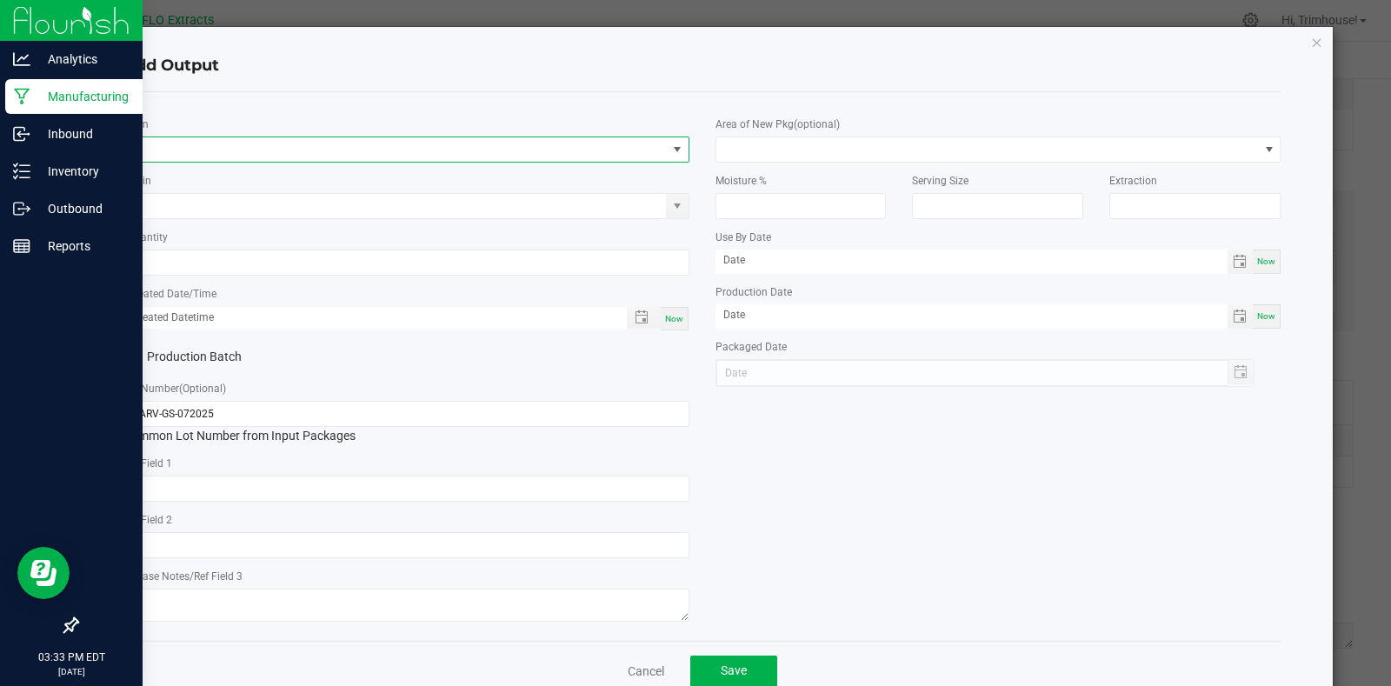
click at [211, 154] on span "NO DATA FOUND" at bounding box center [395, 149] width 542 height 24
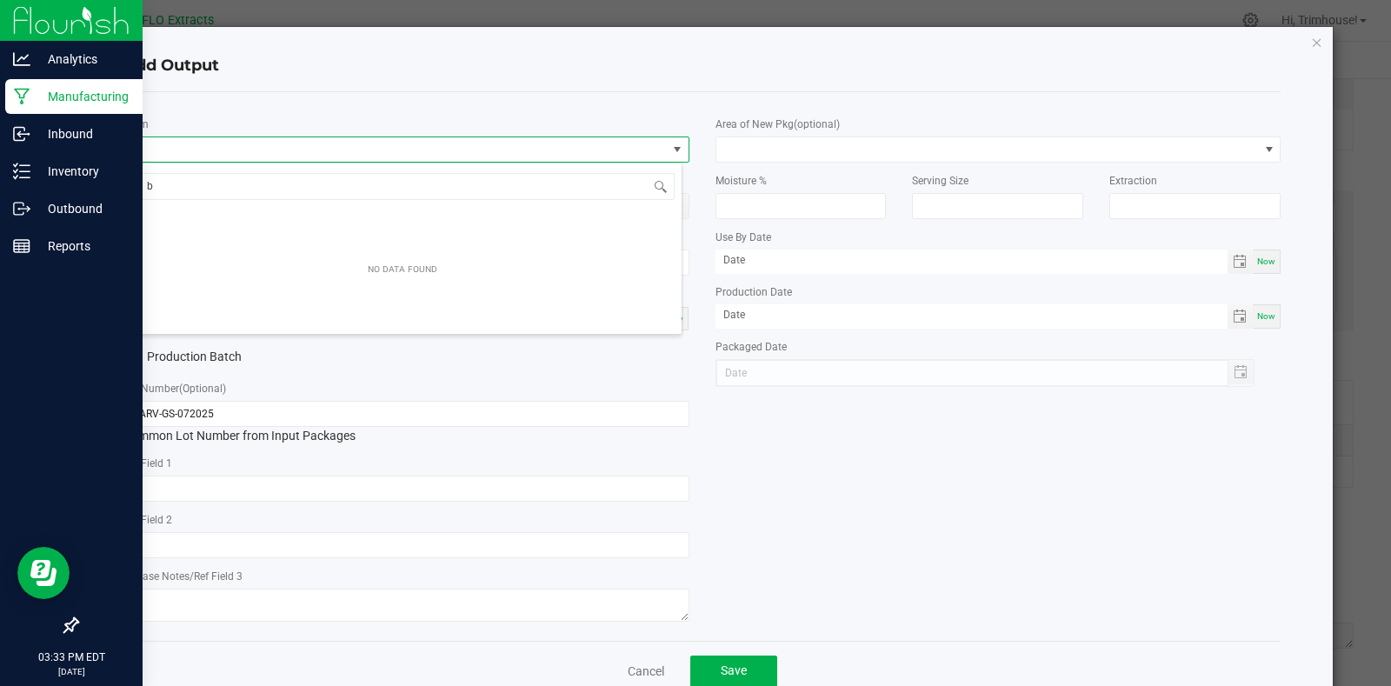
scroll to position [26, 560]
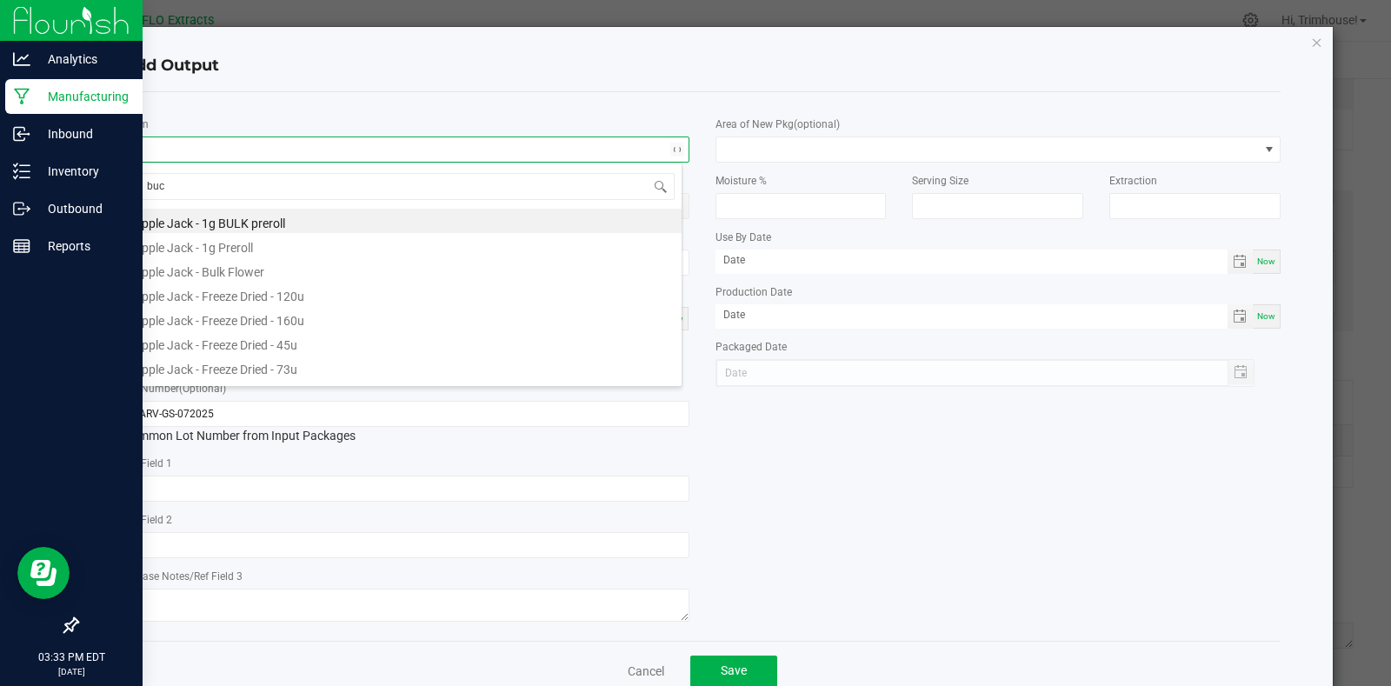
type input "buck"
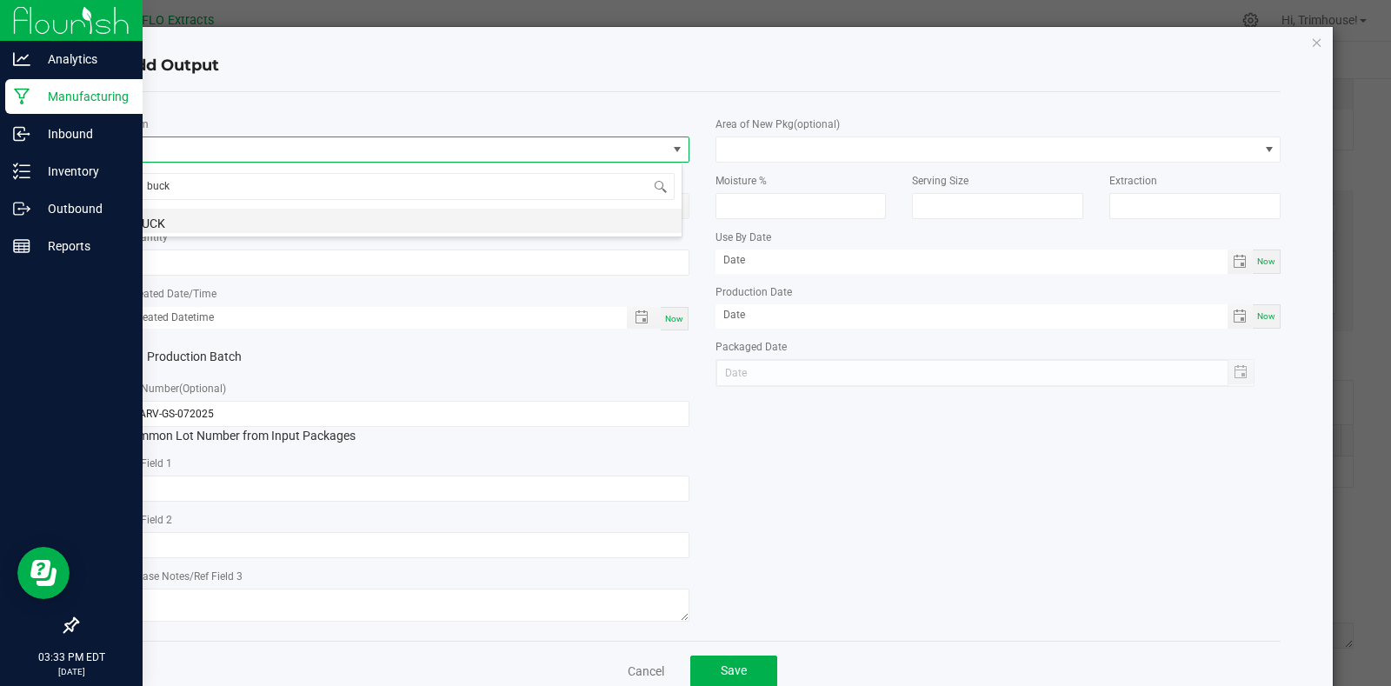
click at [217, 220] on li "BUCK" at bounding box center [402, 221] width 558 height 24
type input "0.0000 g"
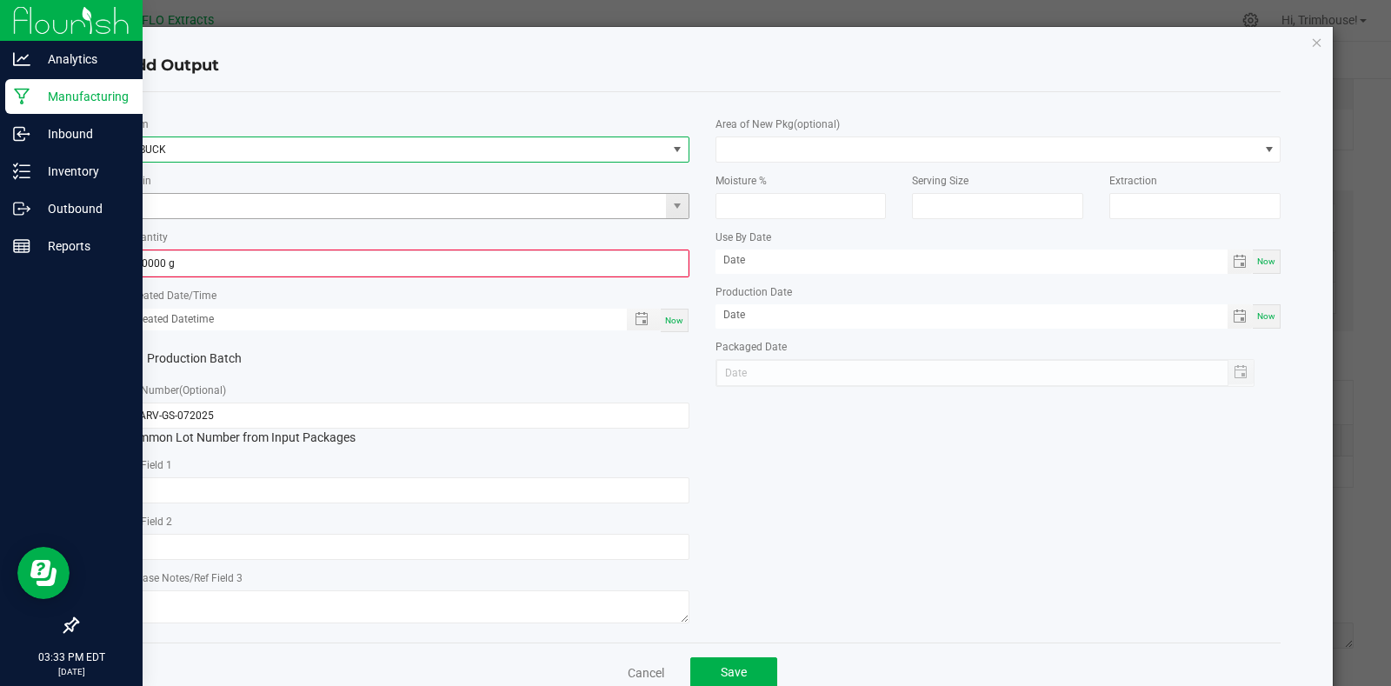
click at [234, 211] on input at bounding box center [395, 206] width 542 height 24
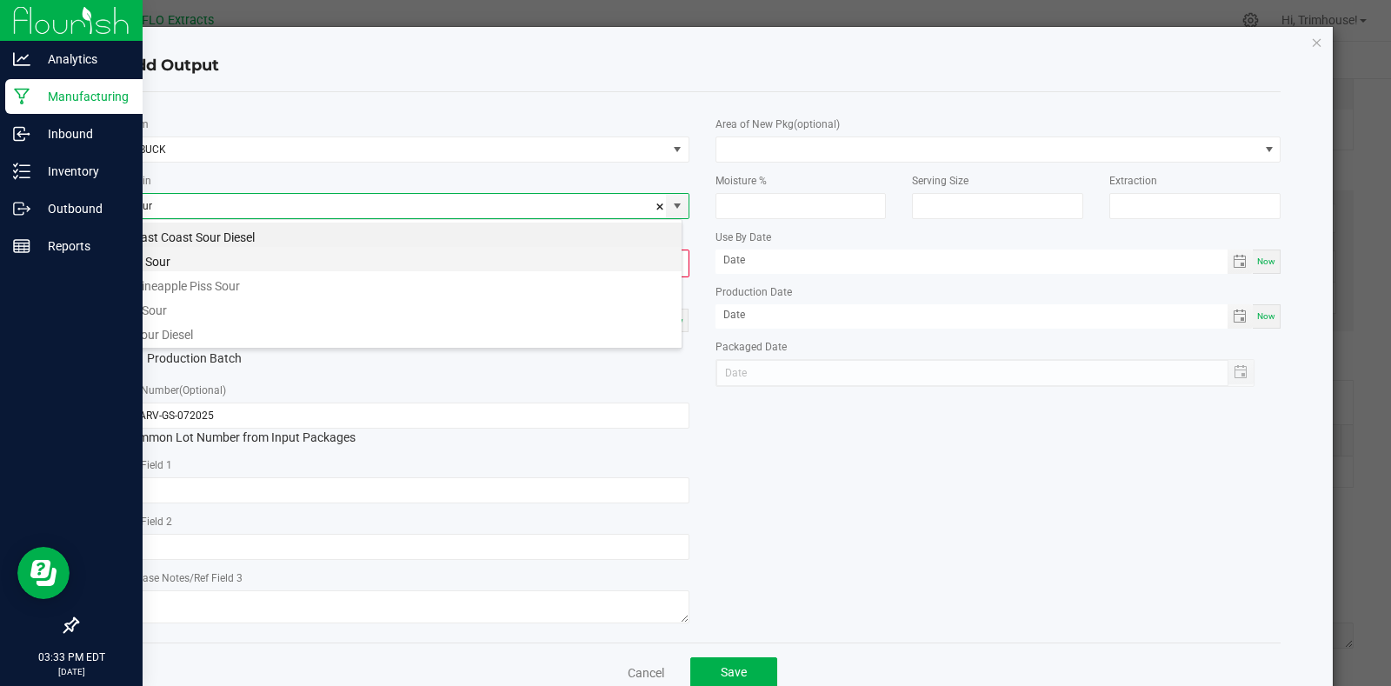
click at [224, 251] on li "G Sour" at bounding box center [402, 259] width 558 height 24
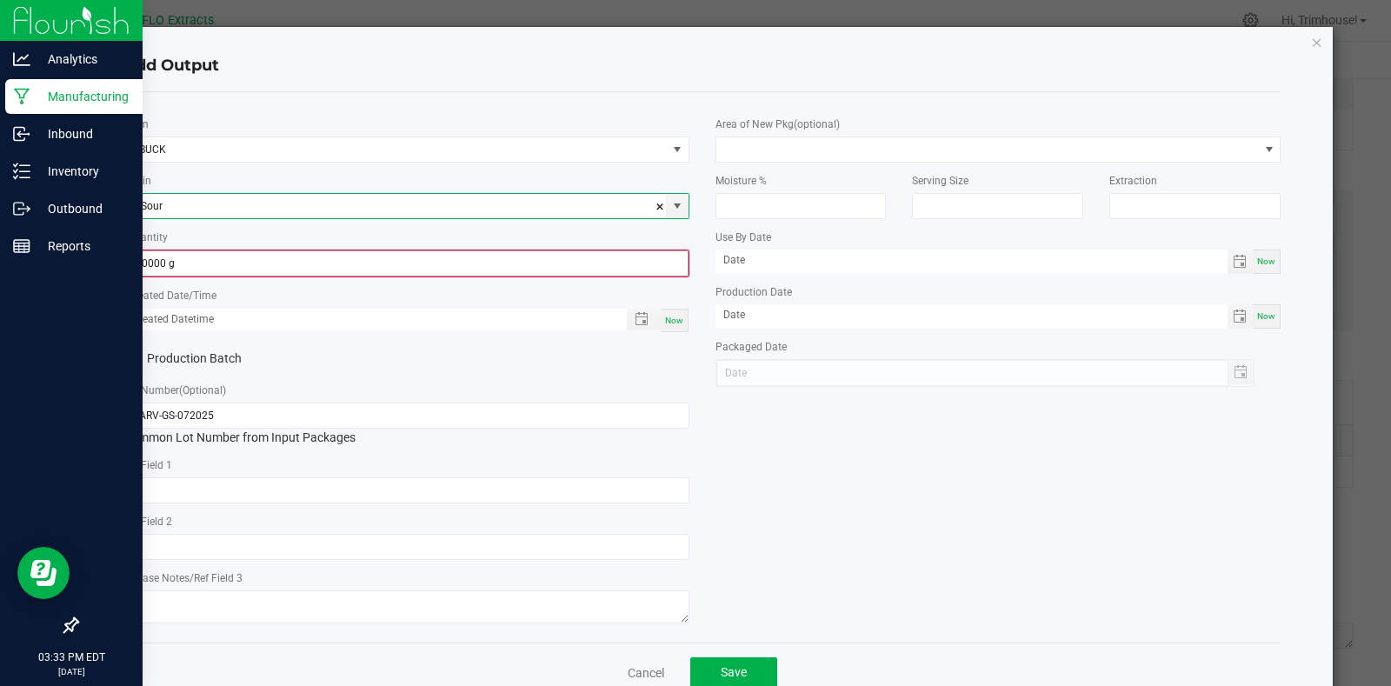
type input "G Sour"
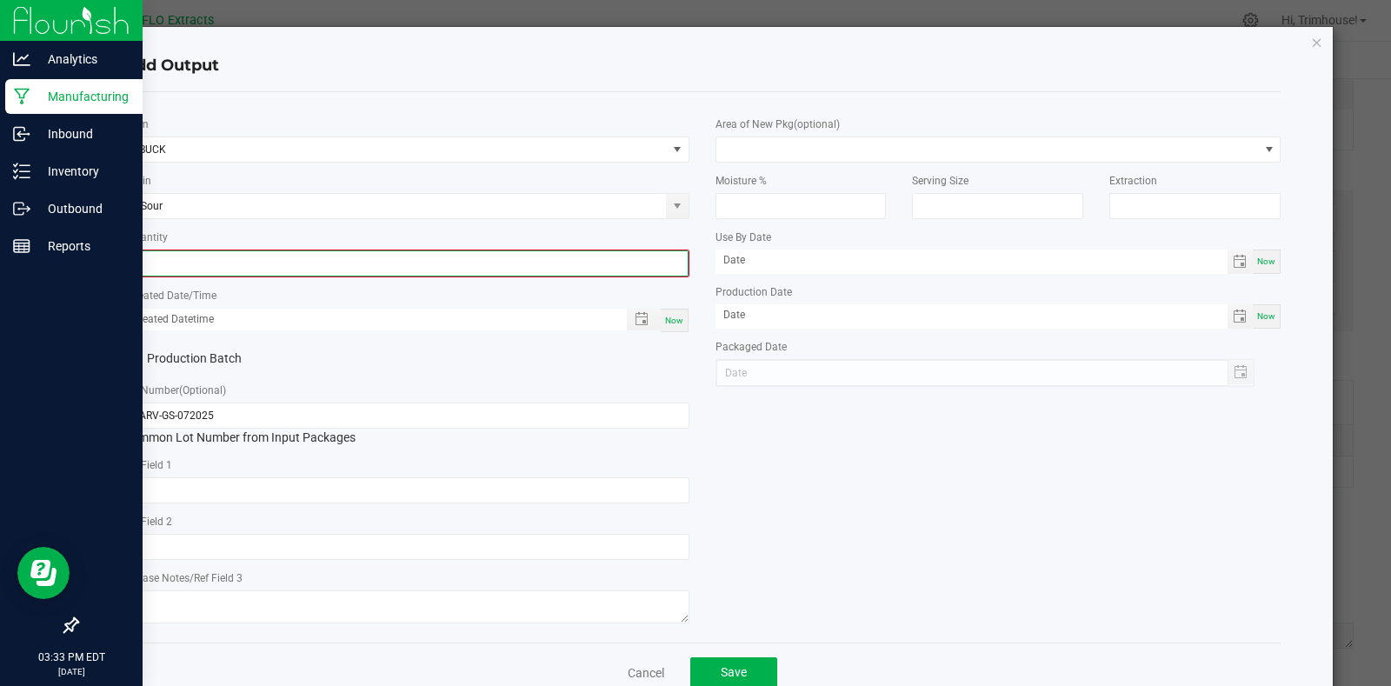
click at [217, 268] on input "0" at bounding box center [406, 263] width 562 height 24
click at [395, 267] on input "0" at bounding box center [406, 263] width 562 height 24
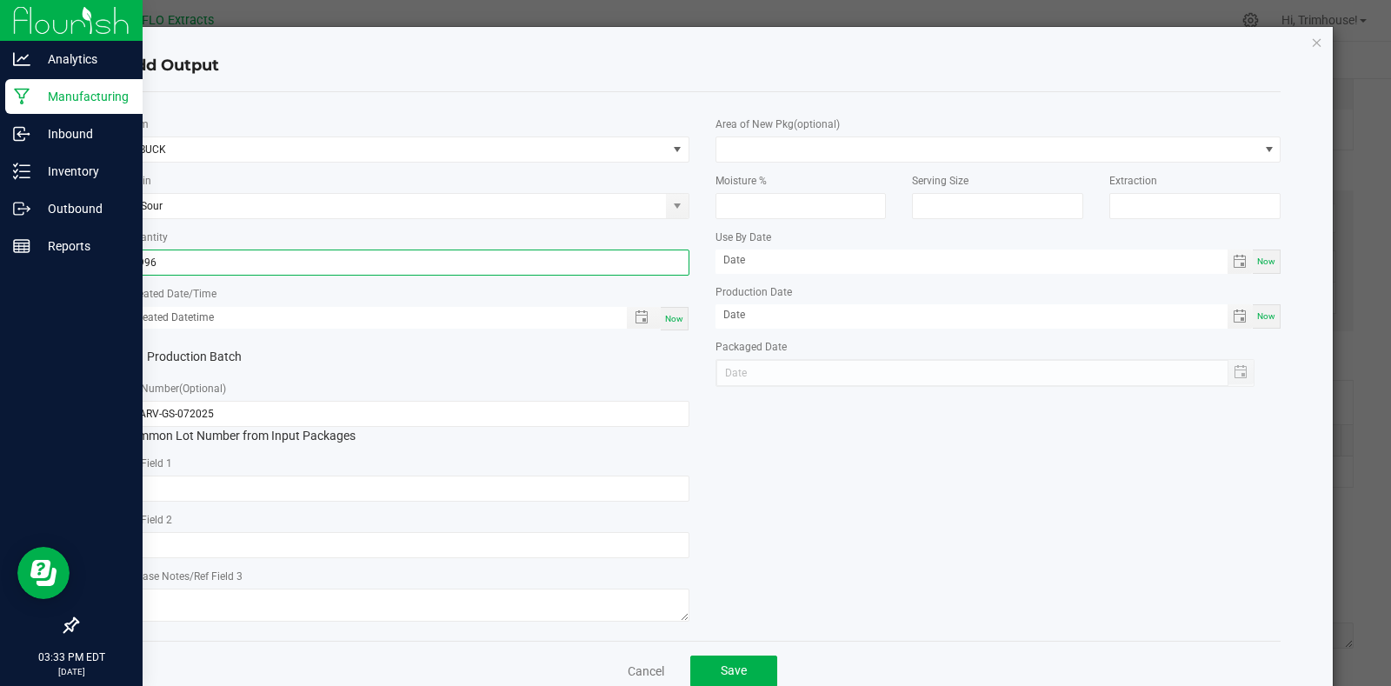
type input "2996.0000 g"
click at [669, 325] on div "Now" at bounding box center [675, 318] width 28 height 23
type input "[DATE] 3:33 PM"
type input "[DATE]"
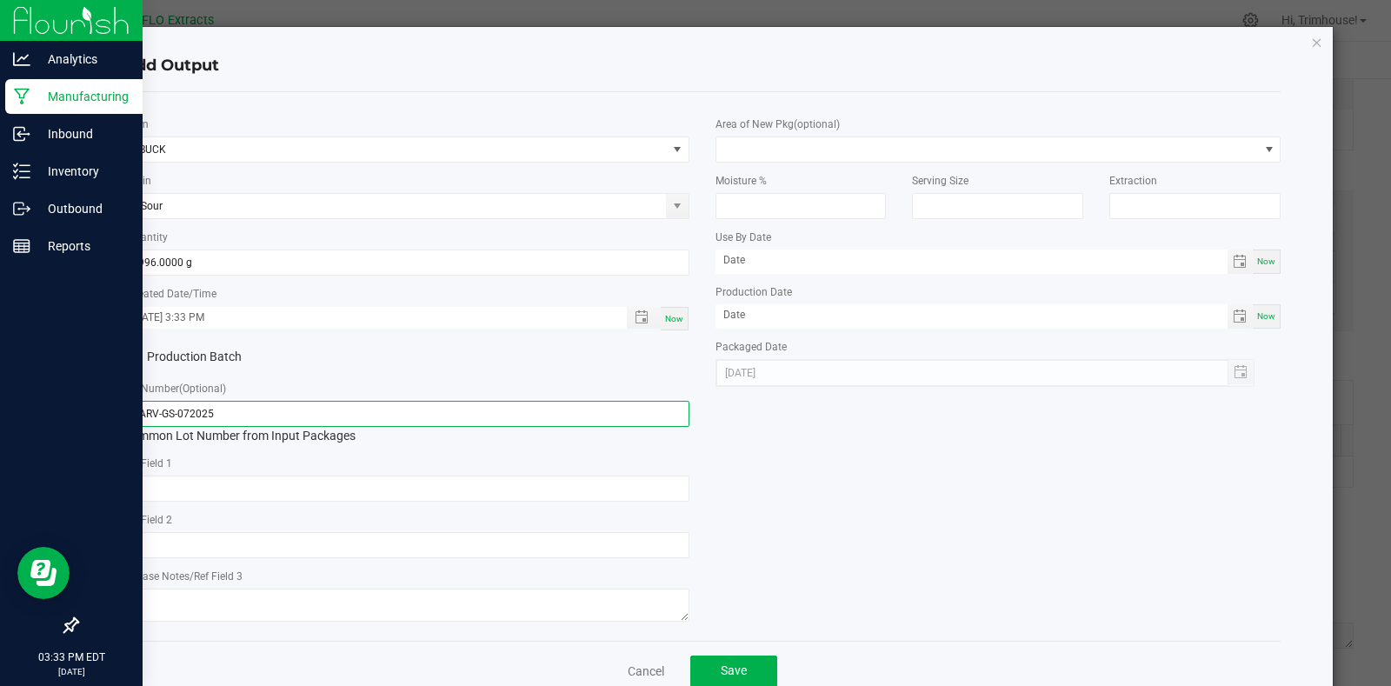
click at [156, 416] on input "HARV-GS-072025" at bounding box center [406, 414] width 566 height 26
type input "BUCK-GS-072025"
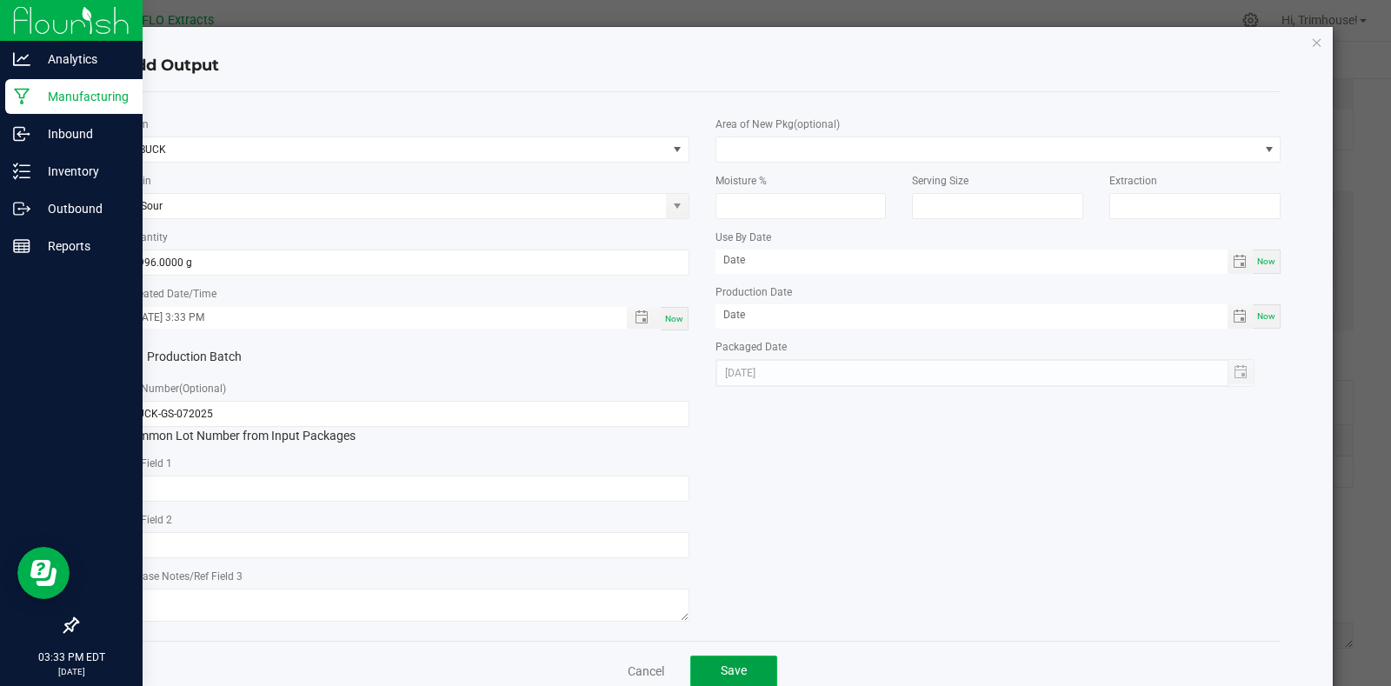
click at [729, 676] on span "Save" at bounding box center [734, 670] width 26 height 14
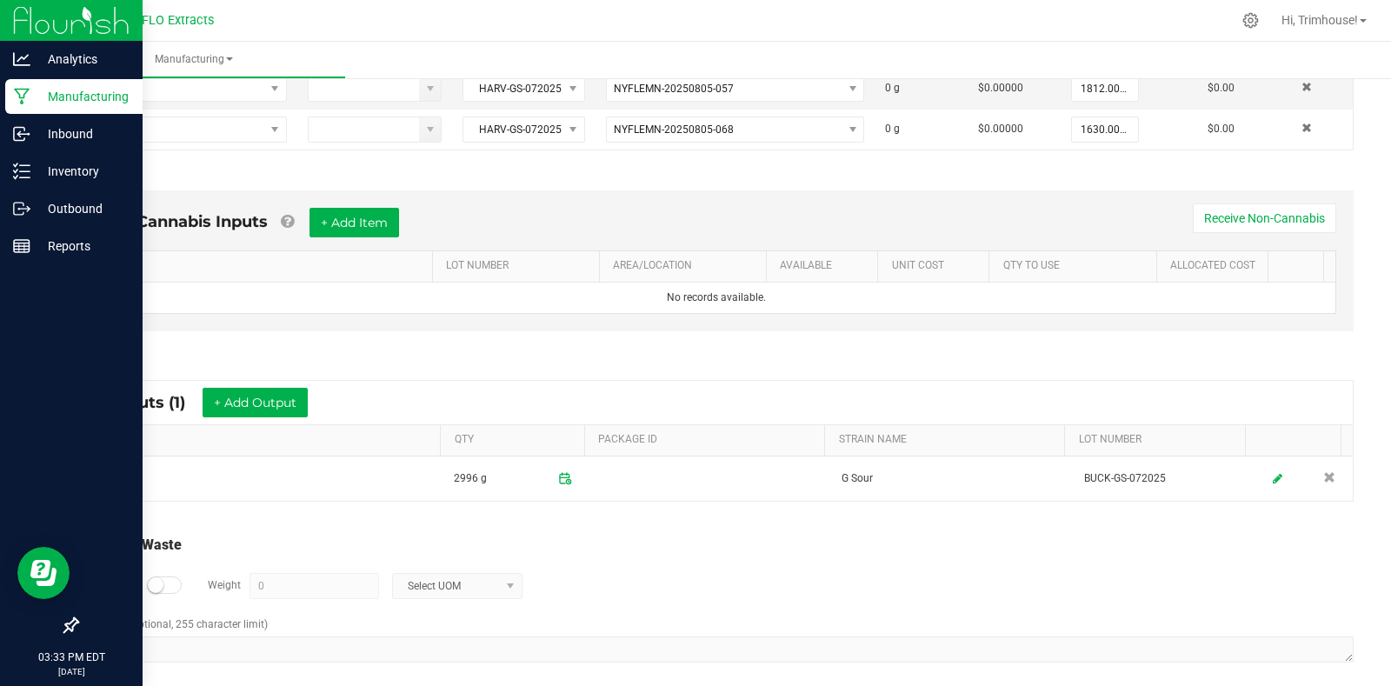
click at [168, 586] on div at bounding box center [164, 584] width 35 height 17
click at [437, 586] on span "Select UOM" at bounding box center [446, 586] width 107 height 24
click at [331, 584] on input "0" at bounding box center [314, 586] width 128 height 24
type input "1589 g"
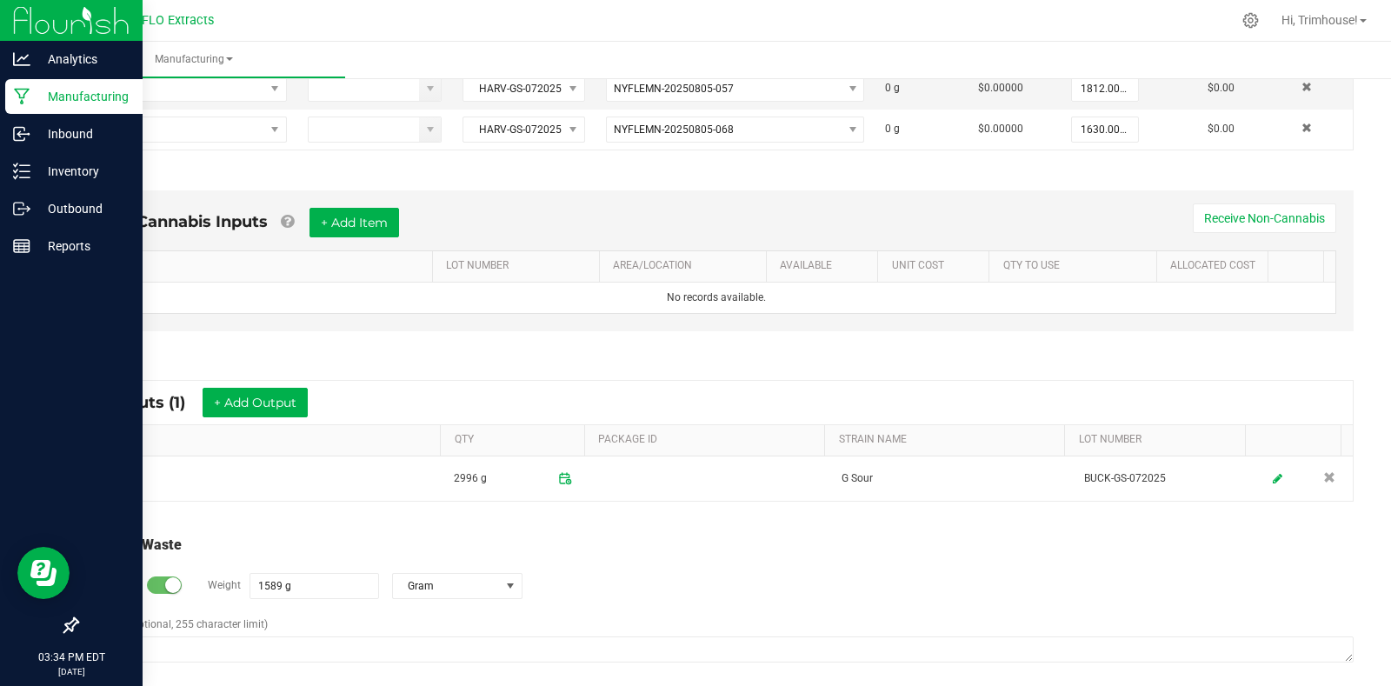
click at [821, 535] on div "Total Run Waste" at bounding box center [716, 545] width 1275 height 21
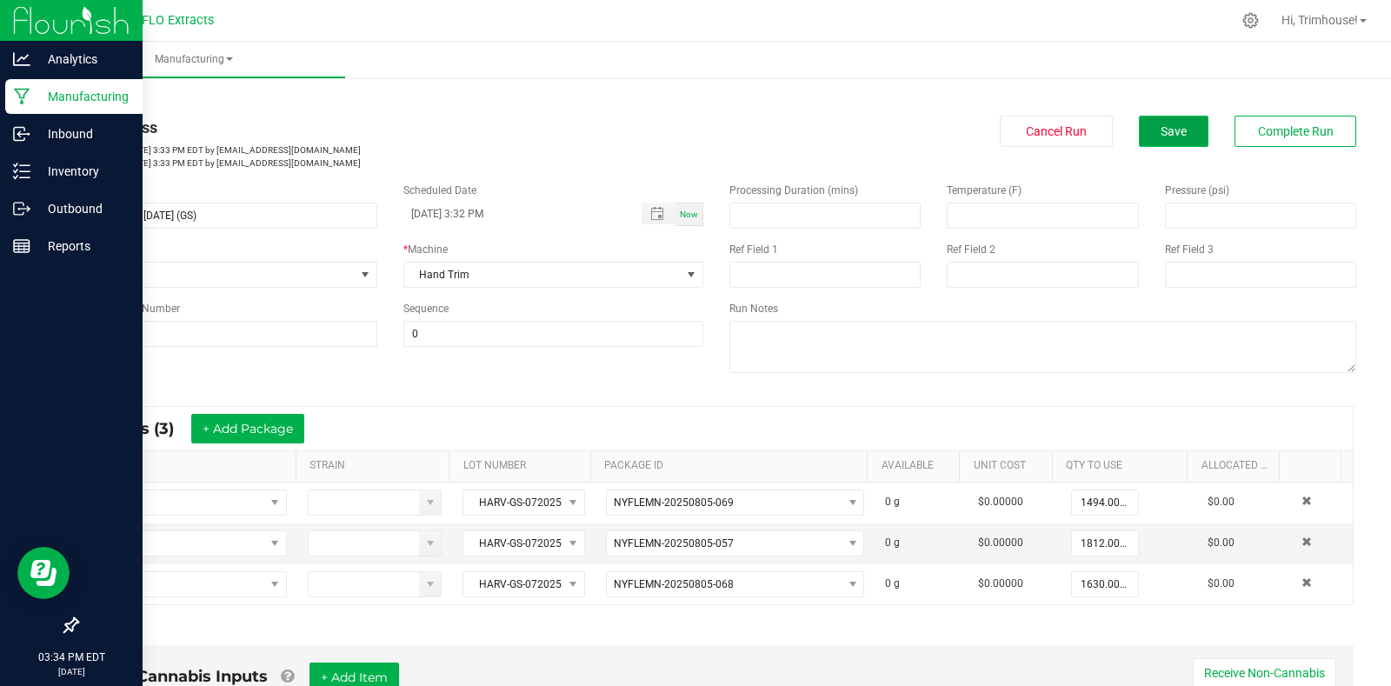
click at [1161, 138] on span "Save" at bounding box center [1174, 131] width 26 height 14
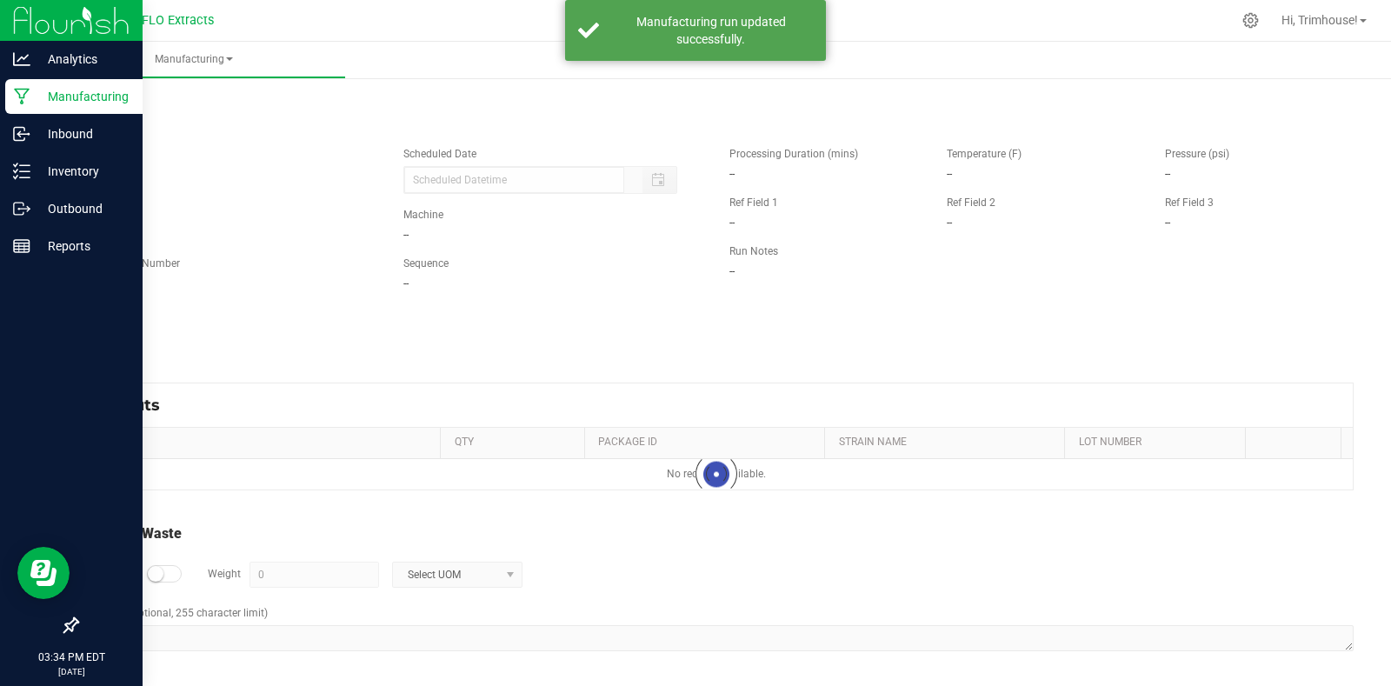
type input "[DATE] 3:32 PM"
type input "1589 g"
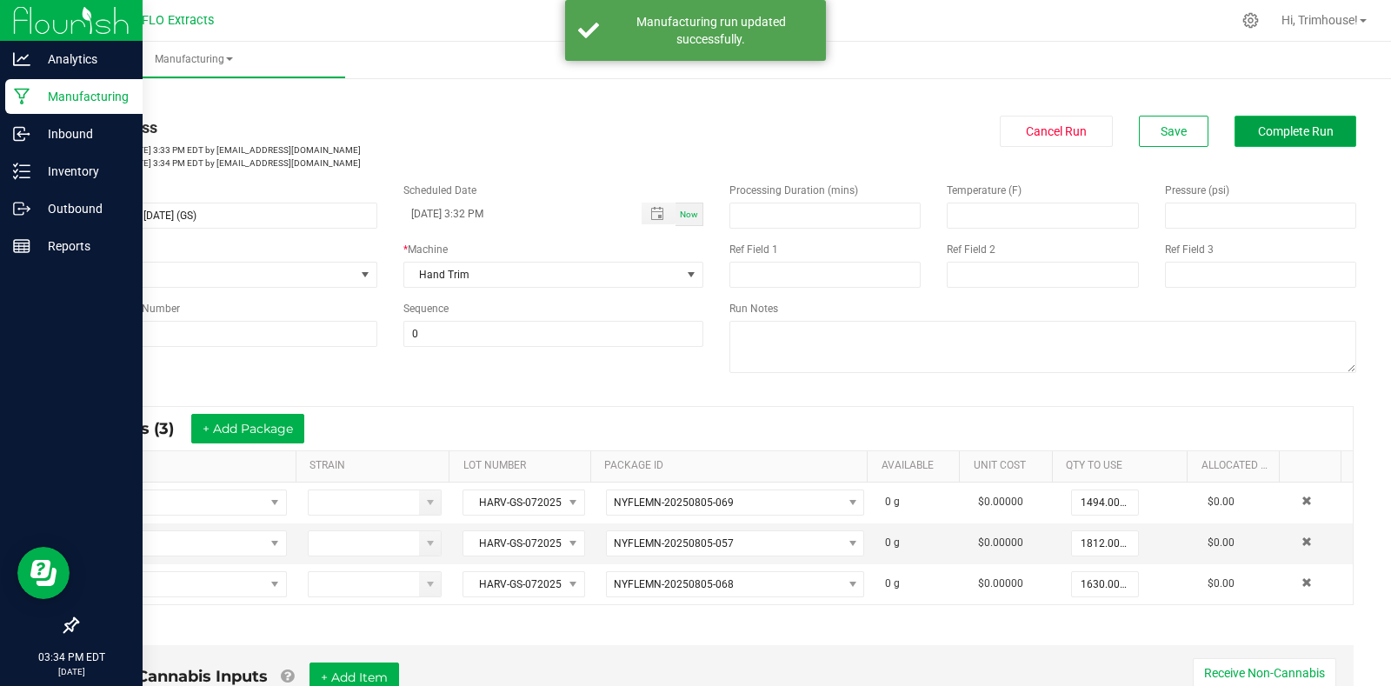
click at [1261, 121] on button "Complete Run" at bounding box center [1296, 131] width 122 height 31
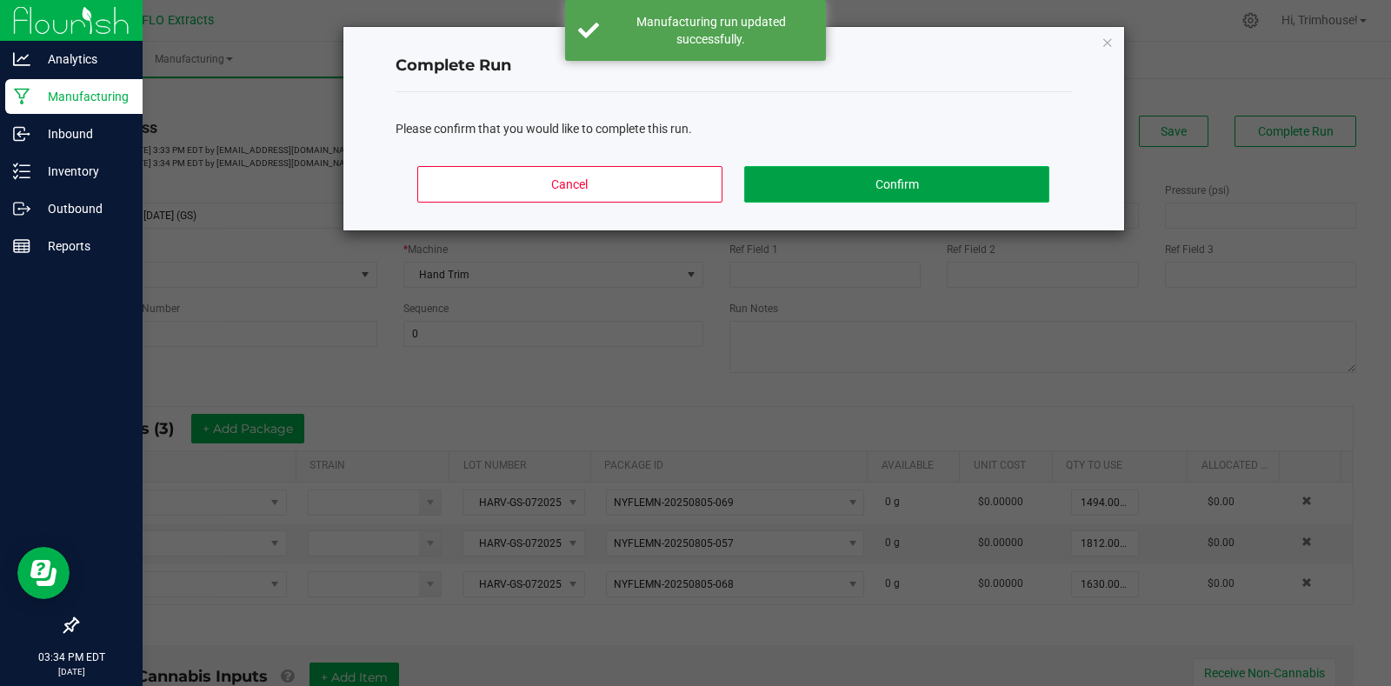
click at [826, 191] on button "Confirm" at bounding box center [896, 184] width 304 height 37
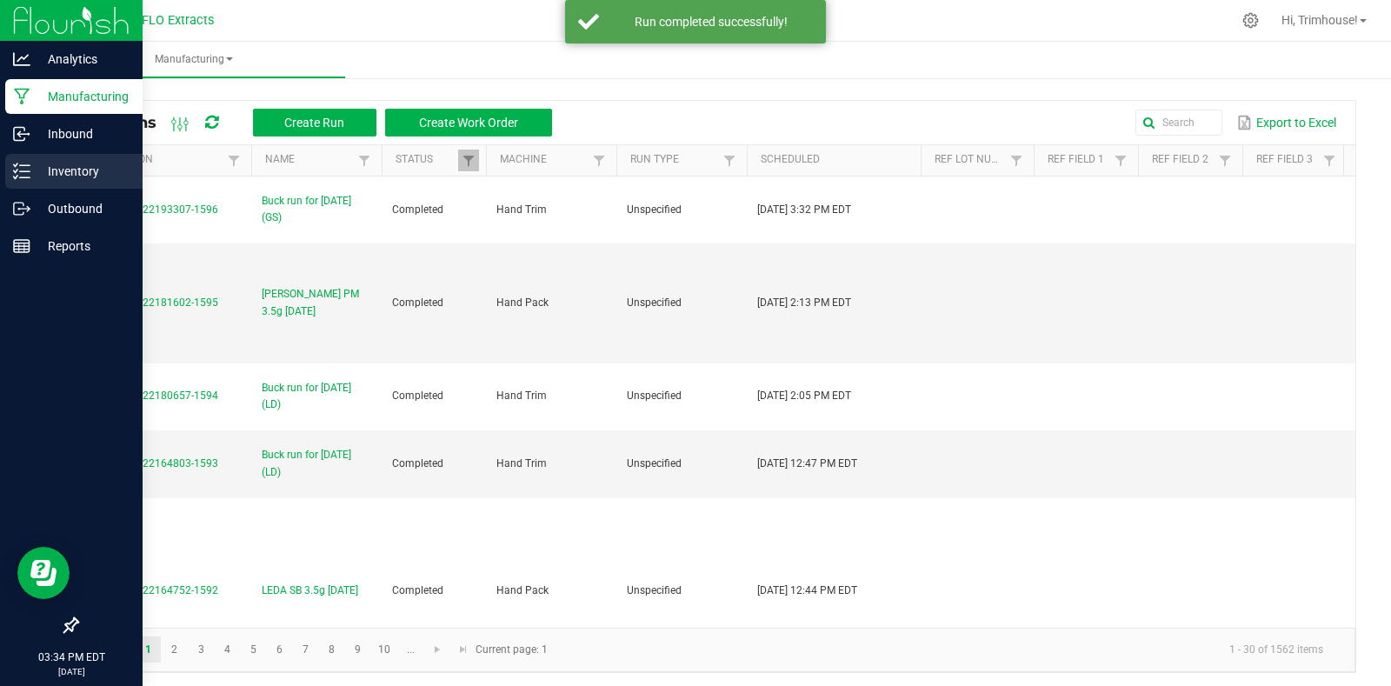
click at [67, 176] on p "Inventory" at bounding box center [82, 171] width 104 height 21
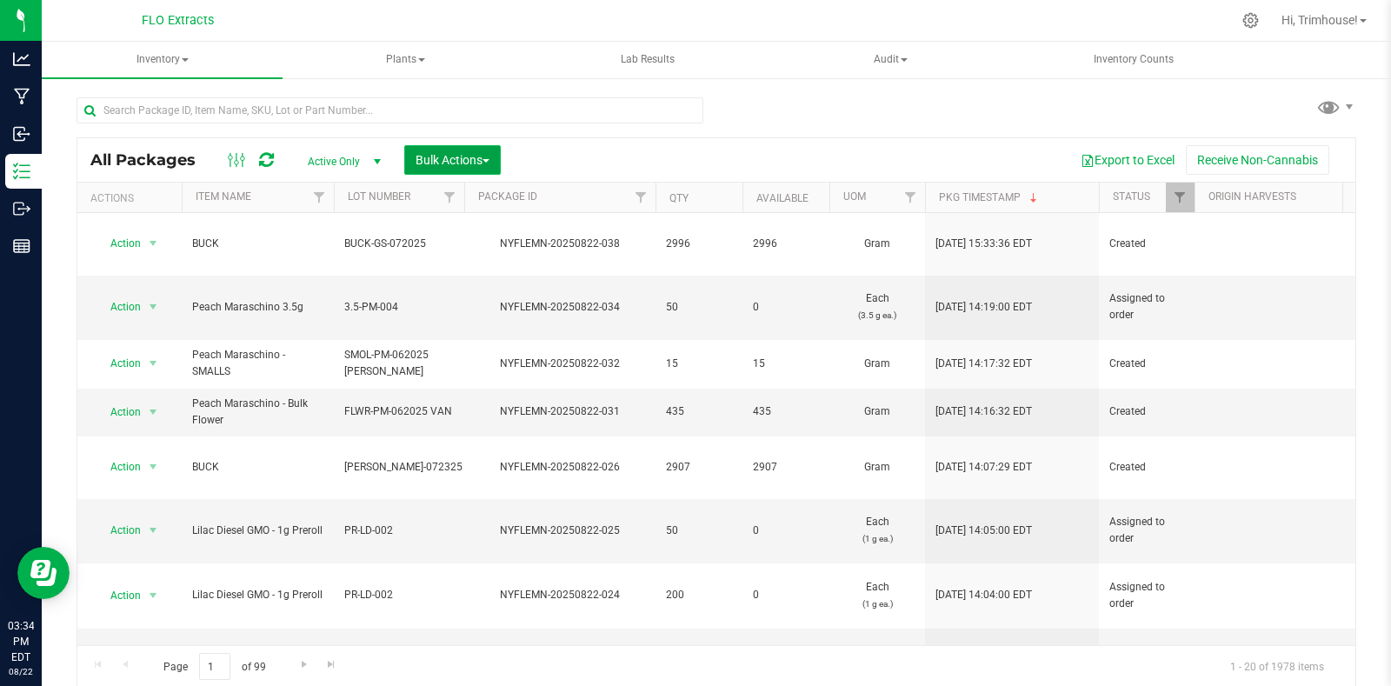
click at [456, 153] on span "Bulk Actions" at bounding box center [453, 160] width 74 height 14
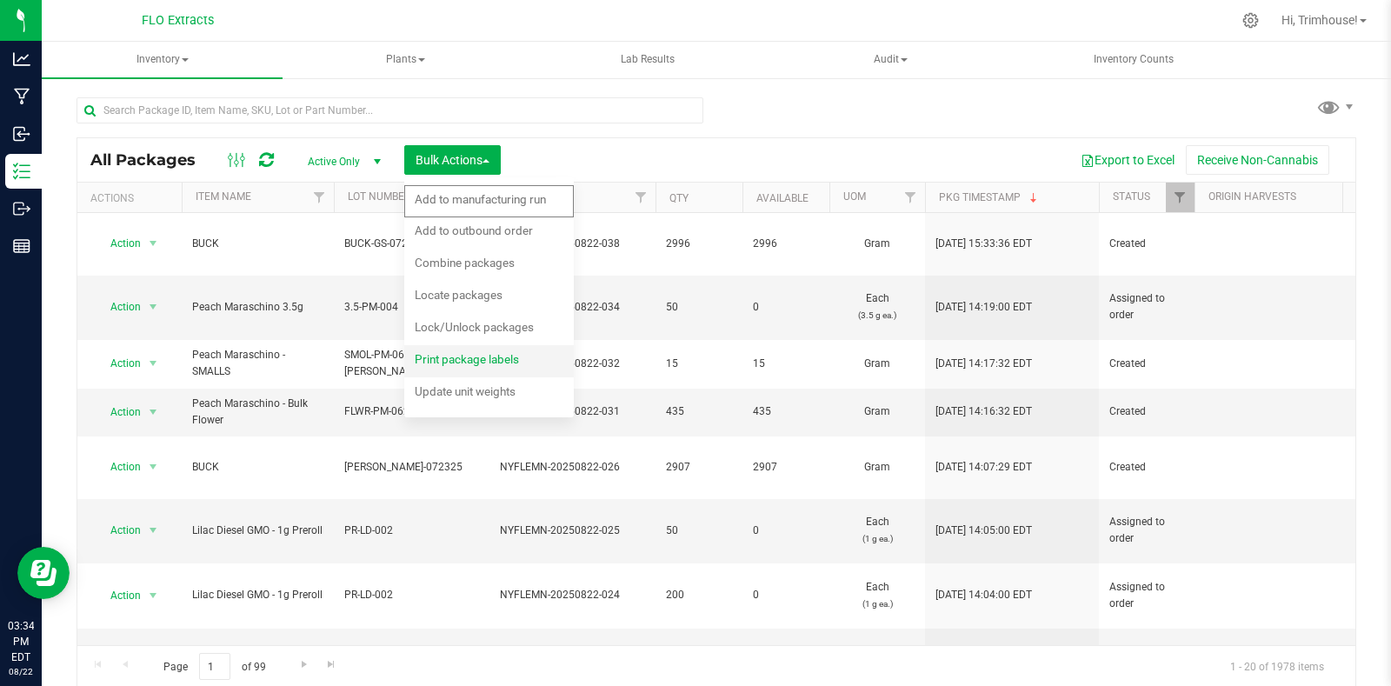
click at [453, 356] on span "Print package labels" at bounding box center [467, 359] width 104 height 14
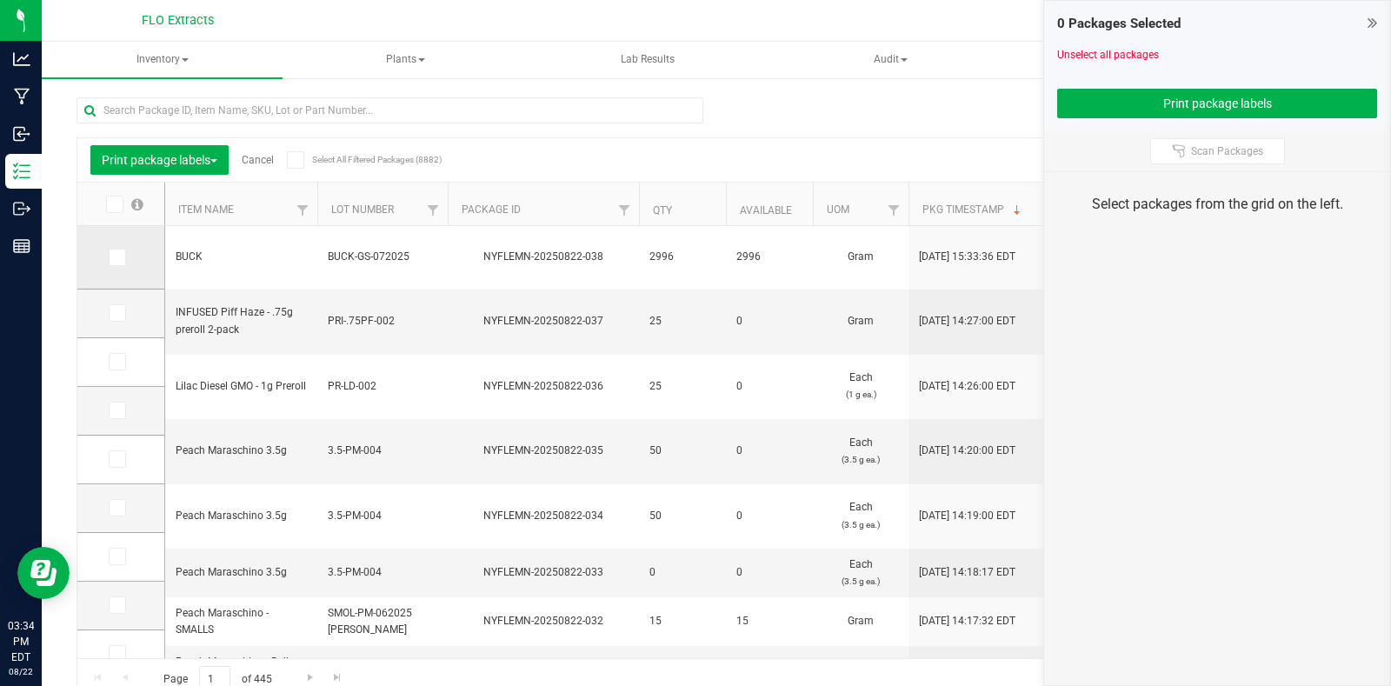
click at [118, 257] on icon at bounding box center [115, 257] width 11 height 0
click at [0, 0] on input "checkbox" at bounding box center [0, 0] width 0 height 0
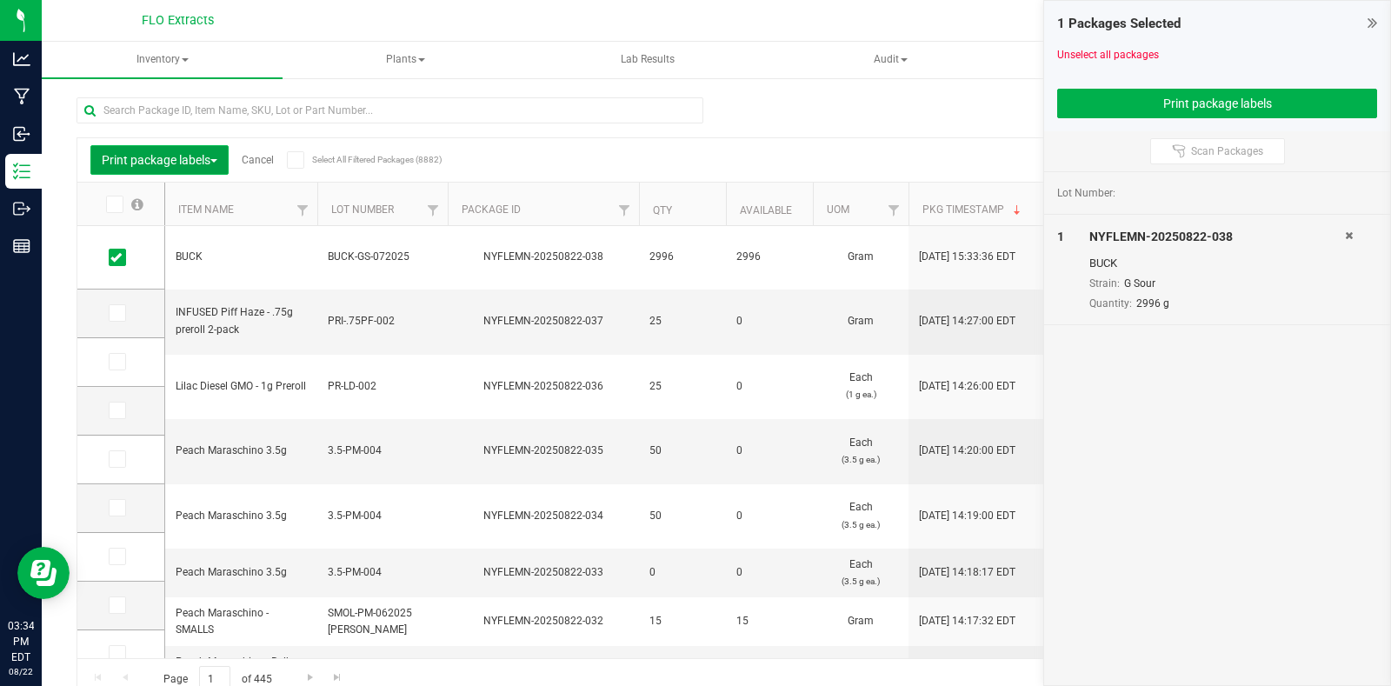
click at [172, 161] on span "Print package labels" at bounding box center [160, 160] width 116 height 14
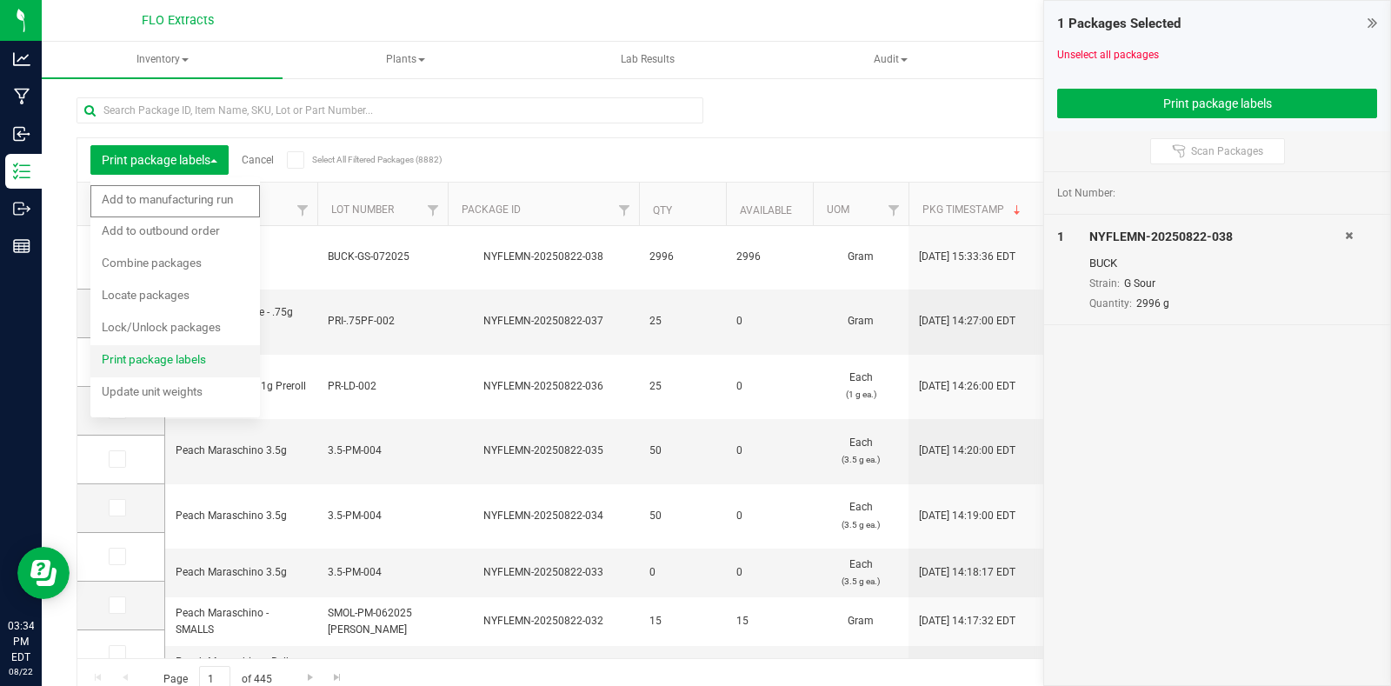
click at [176, 356] on span "Print package labels" at bounding box center [154, 359] width 104 height 14
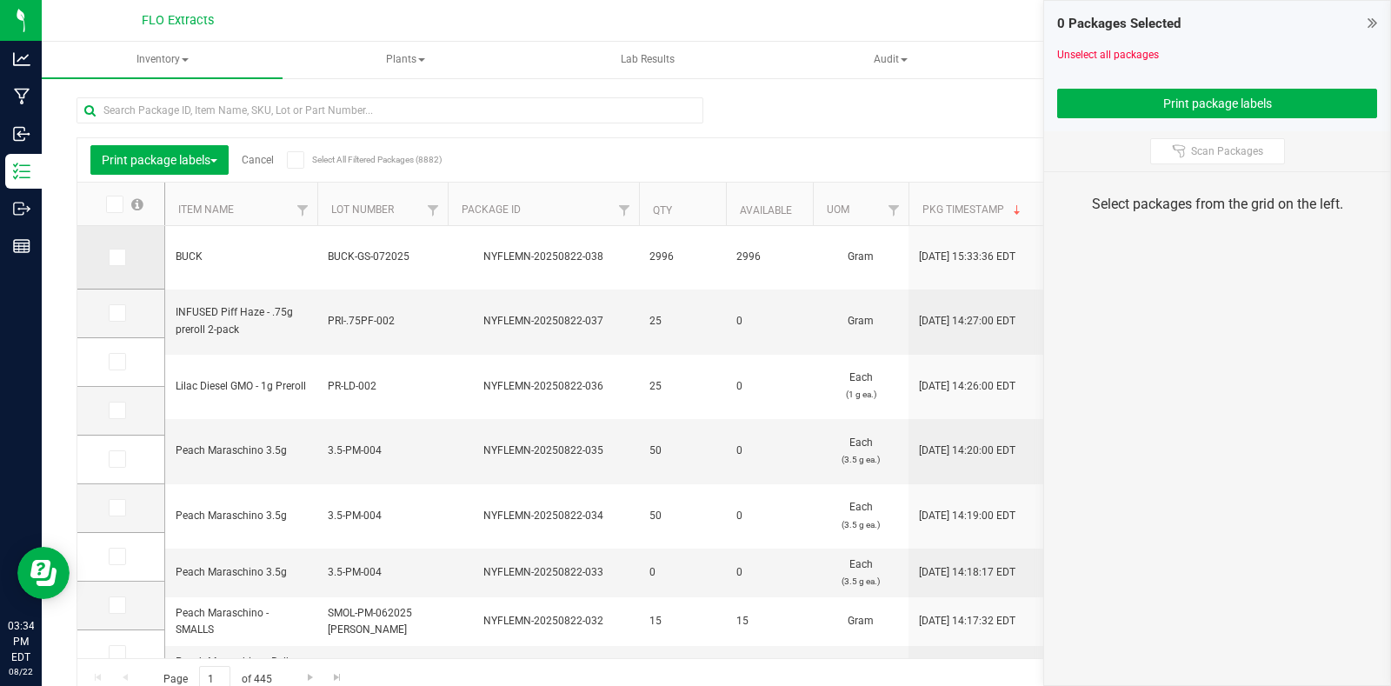
click at [125, 251] on span at bounding box center [117, 257] width 17 height 17
click at [0, 0] on input "checkbox" at bounding box center [0, 0] width 0 height 0
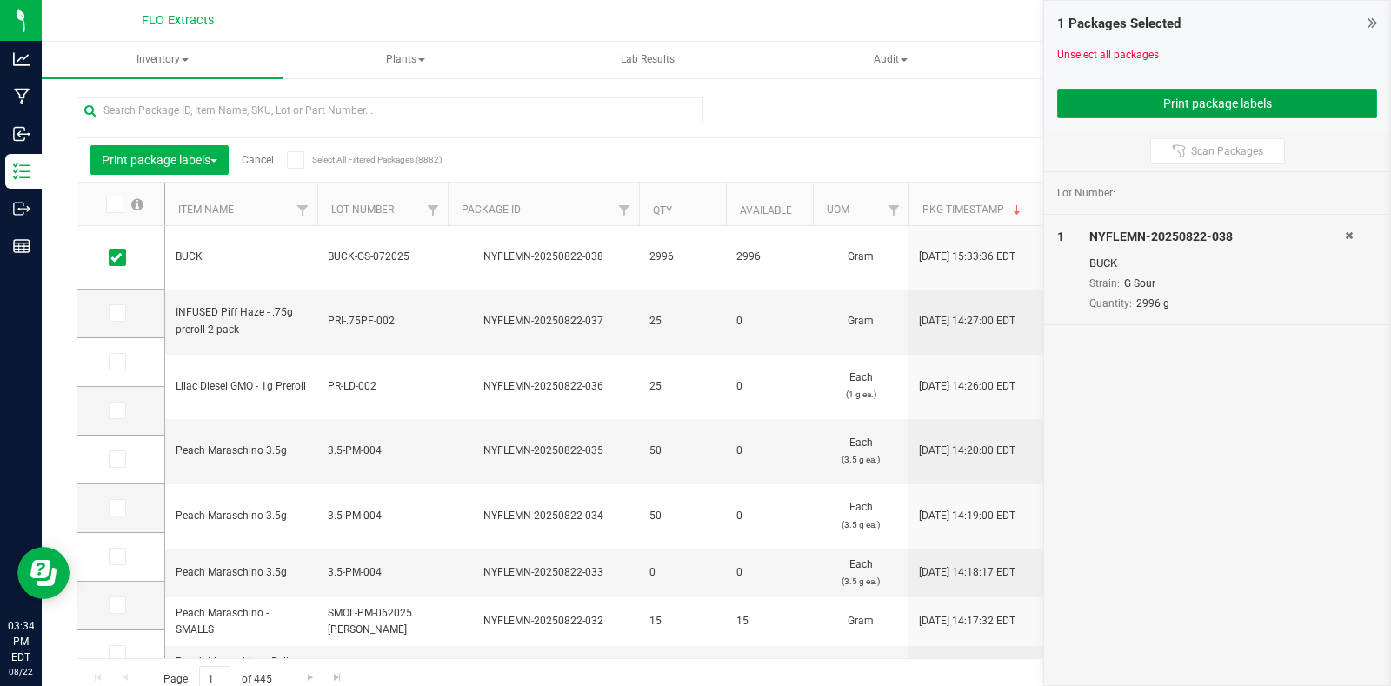
click at [1169, 110] on button "Print package labels" at bounding box center [1217, 104] width 320 height 30
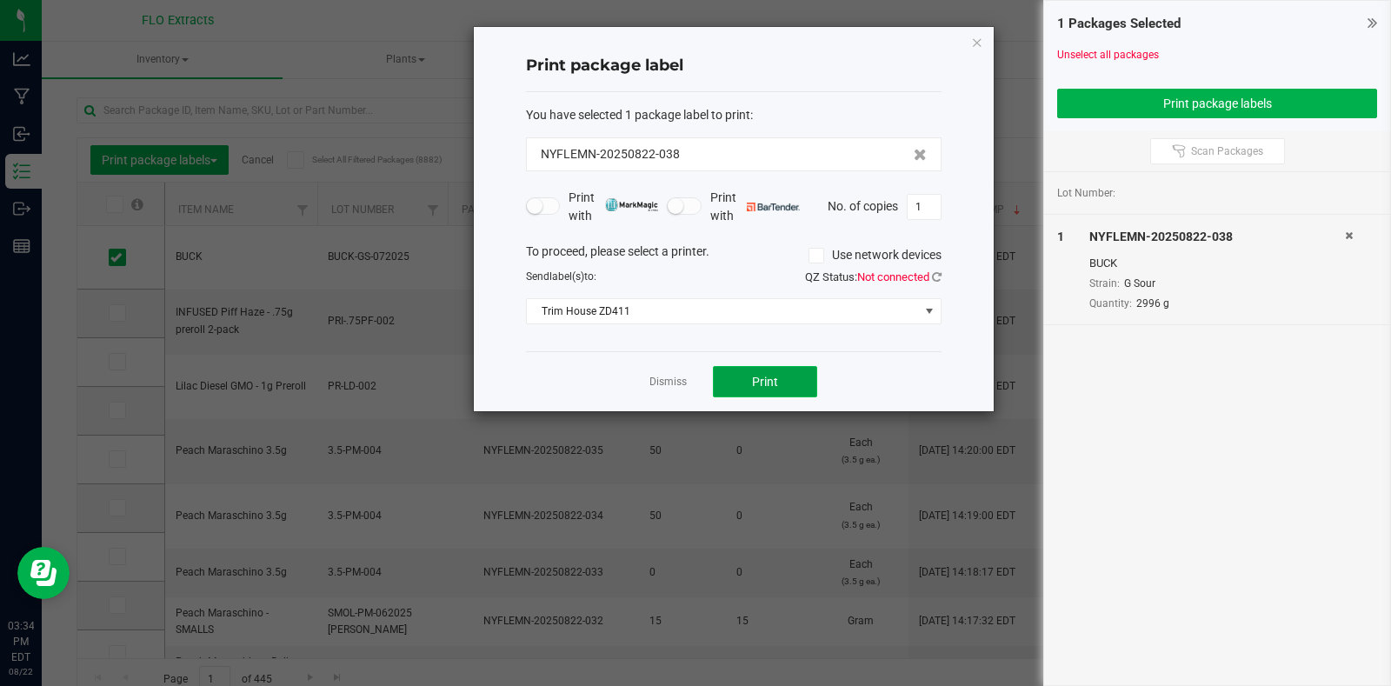
click at [755, 378] on span "Print" at bounding box center [765, 382] width 26 height 14
